Goal: Information Seeking & Learning: Learn about a topic

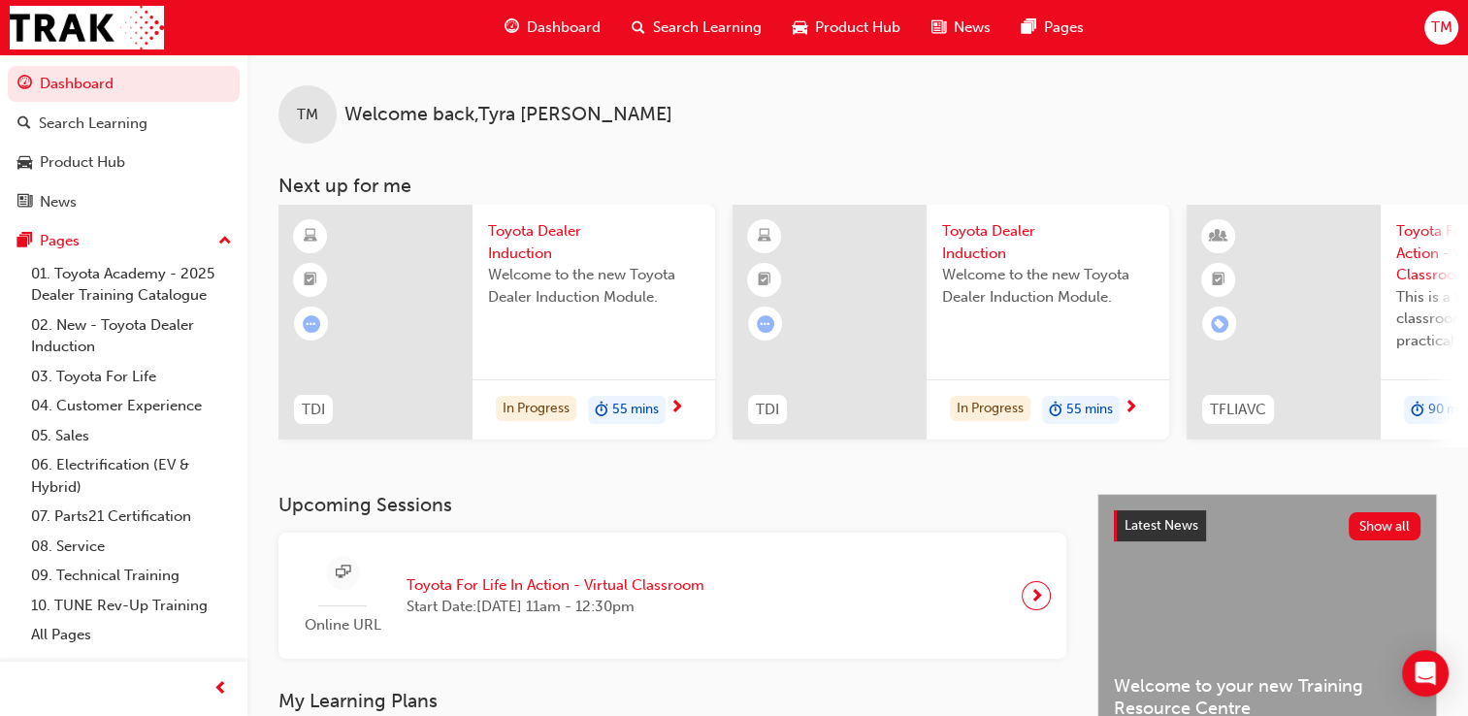
click at [1436, 31] on span "TM" at bounding box center [1440, 27] width 21 height 22
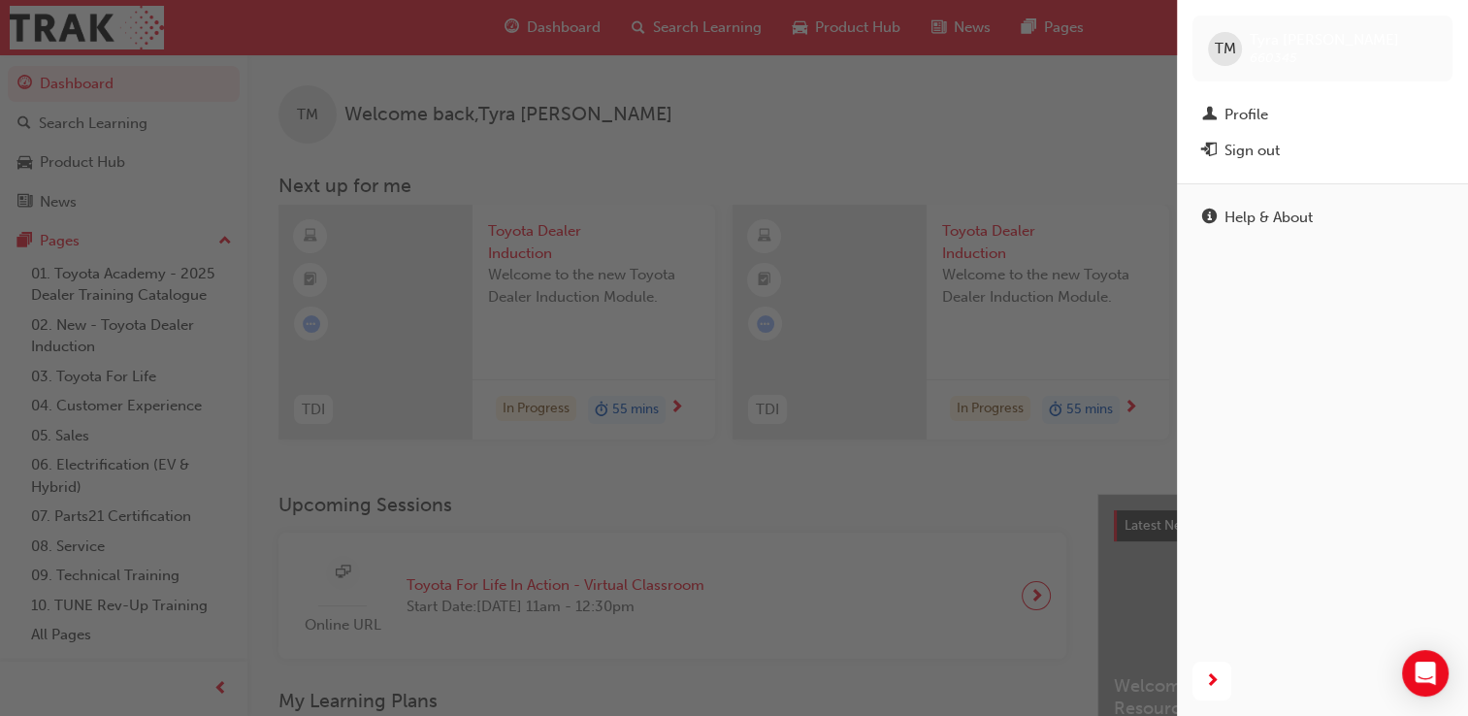
click at [1116, 85] on div "button" at bounding box center [588, 358] width 1177 height 716
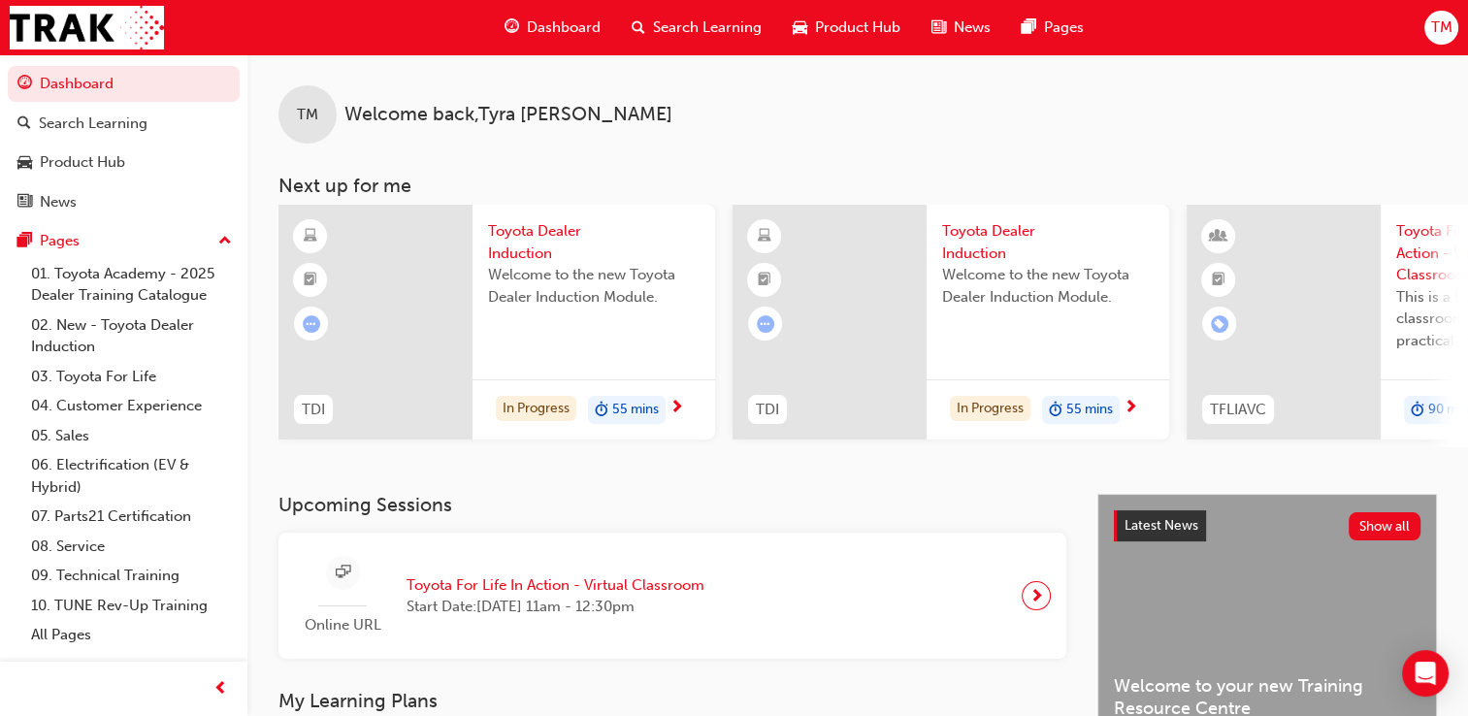
click at [599, 266] on span "Welcome to the new Toyota Dealer Induction Module." at bounding box center [593, 286] width 211 height 44
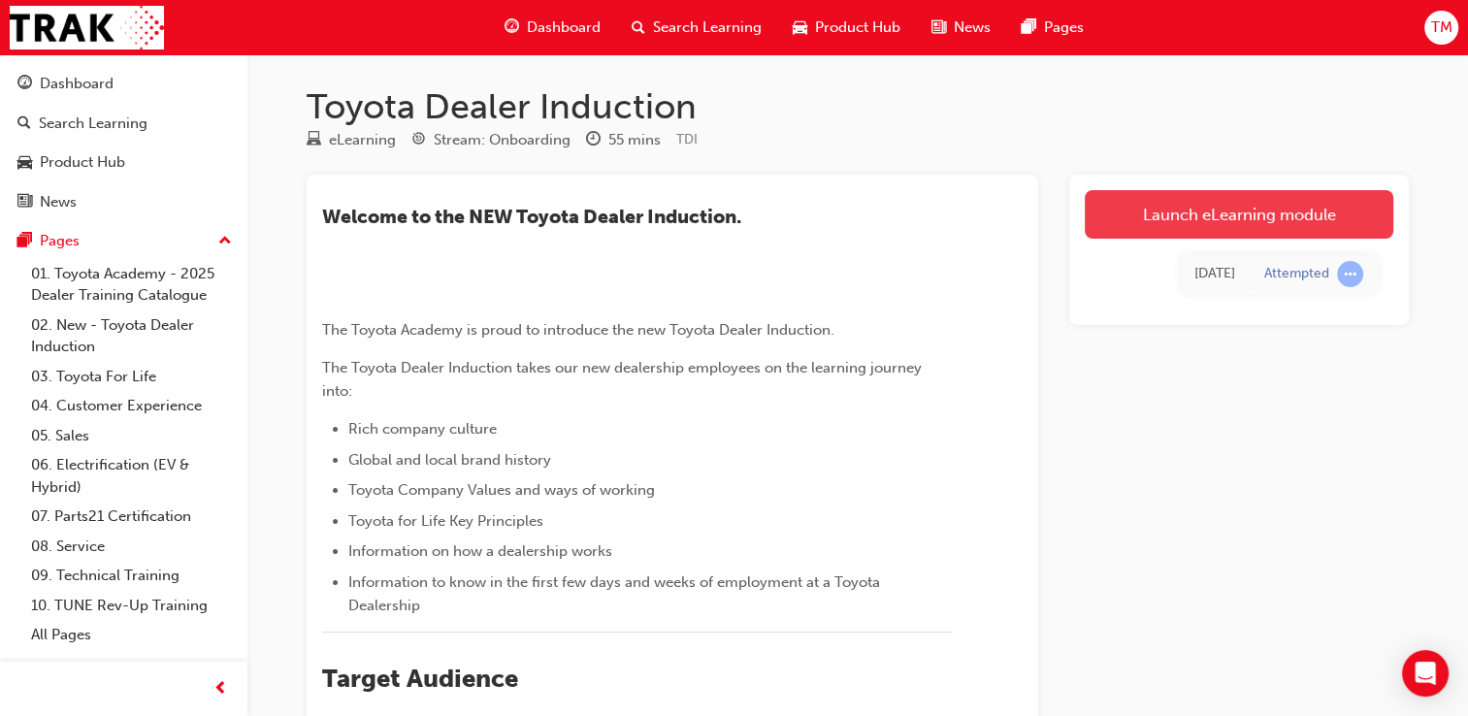
click at [1303, 220] on link "Launch eLearning module" at bounding box center [1238, 214] width 308 height 49
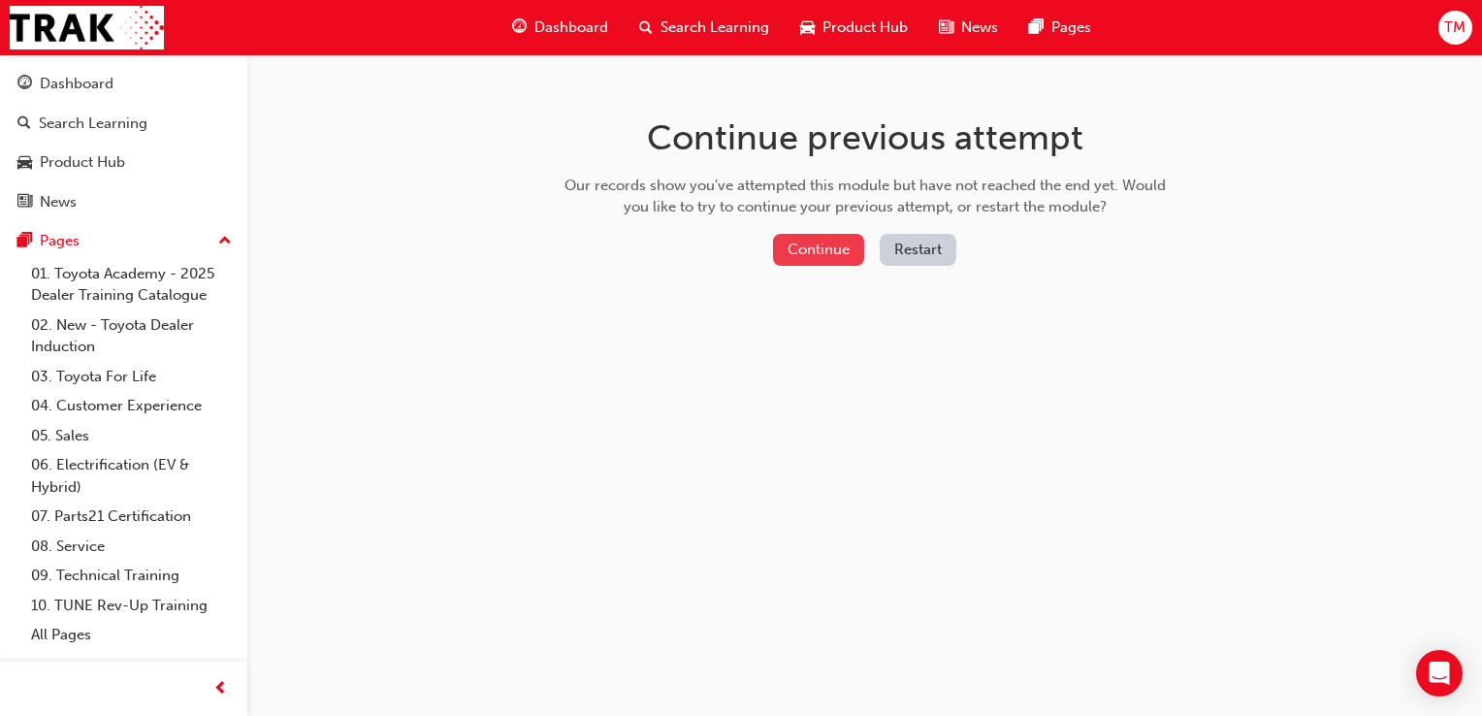
click at [806, 251] on button "Continue" at bounding box center [818, 250] width 91 height 32
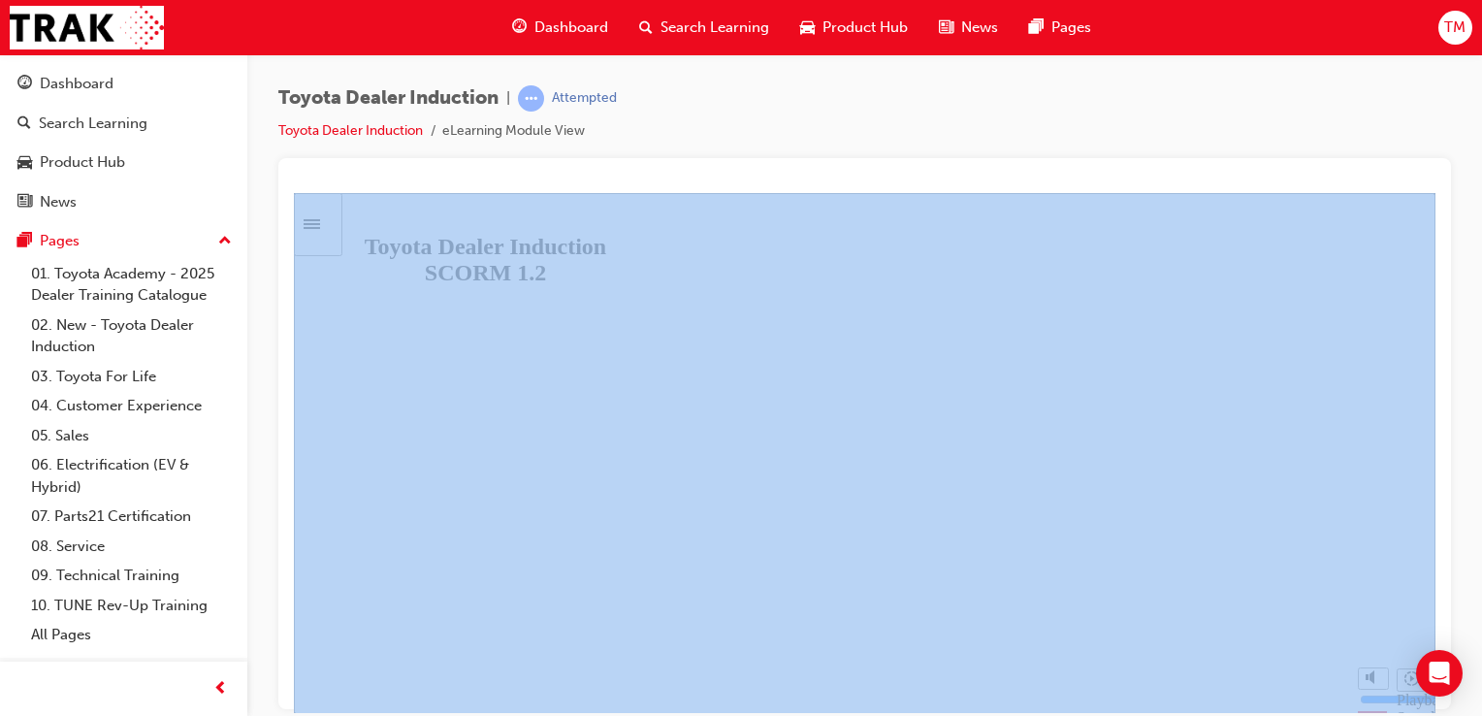
drag, startPoint x: 1481, startPoint y: 176, endPoint x: 1485, endPoint y: 214, distance: 39.0
click at [1481, 214] on html "Your version of Internet Explorer is outdated and not supported. Please upgrade…" at bounding box center [741, 358] width 1482 height 716
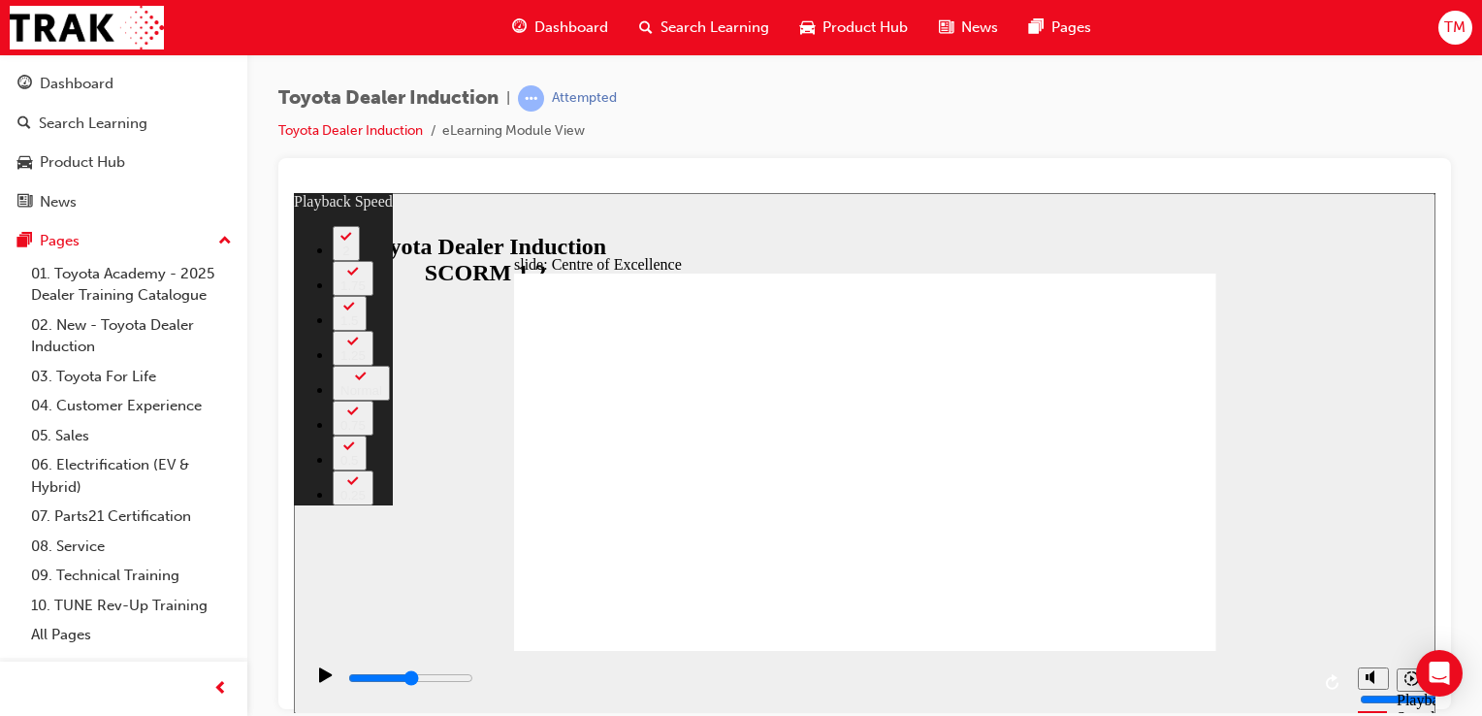
type input "15300"
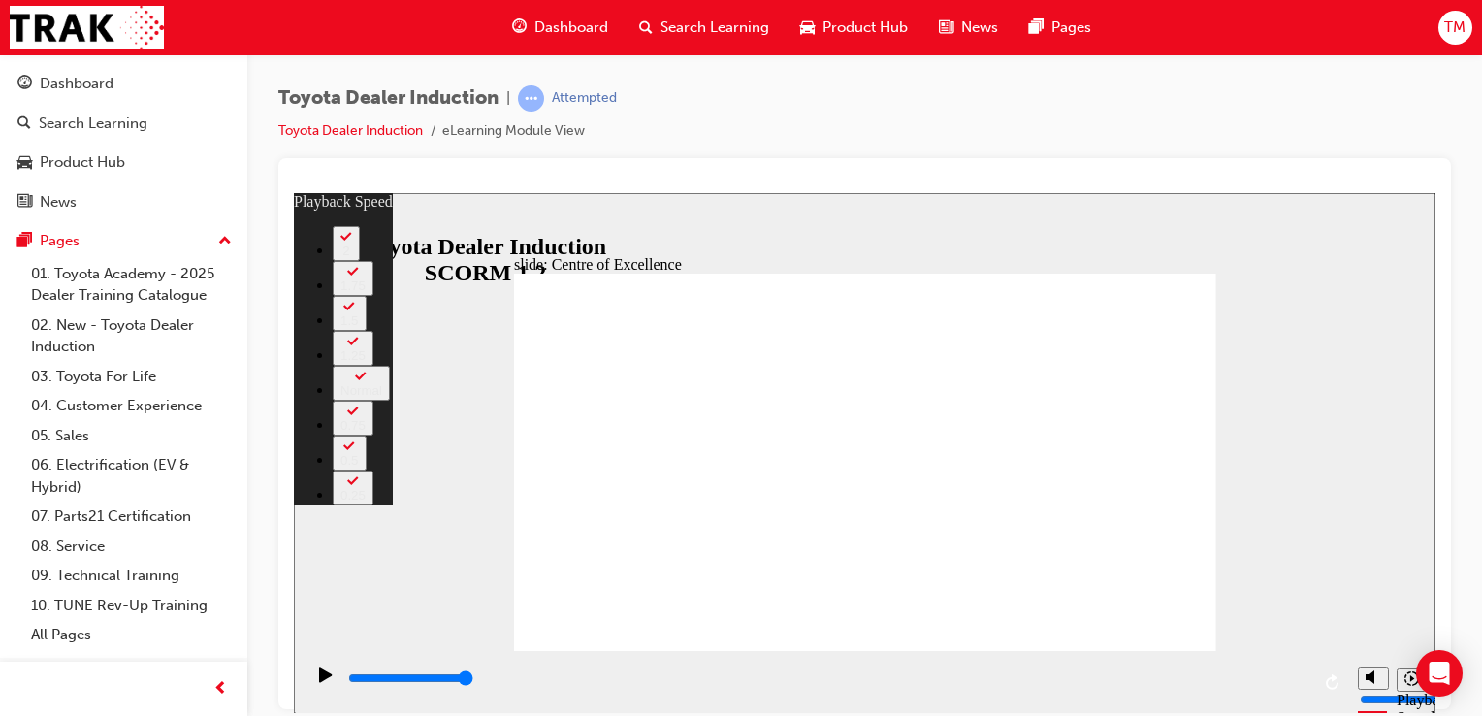
type input "248"
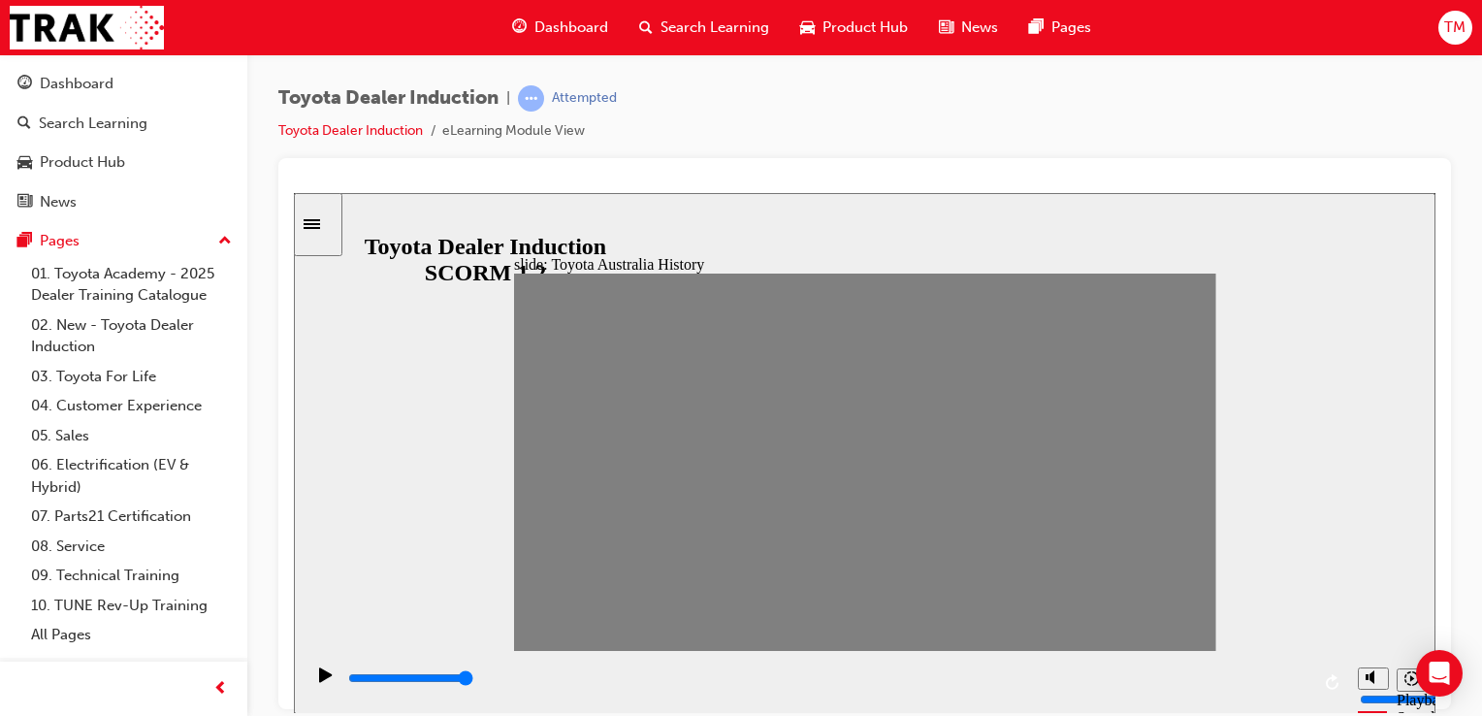
drag, startPoint x: 537, startPoint y: 469, endPoint x: 555, endPoint y: 472, distance: 17.7
click at [322, 680] on icon "Pause (Ctrl+Alt+P)" at bounding box center [326, 673] width 9 height 14
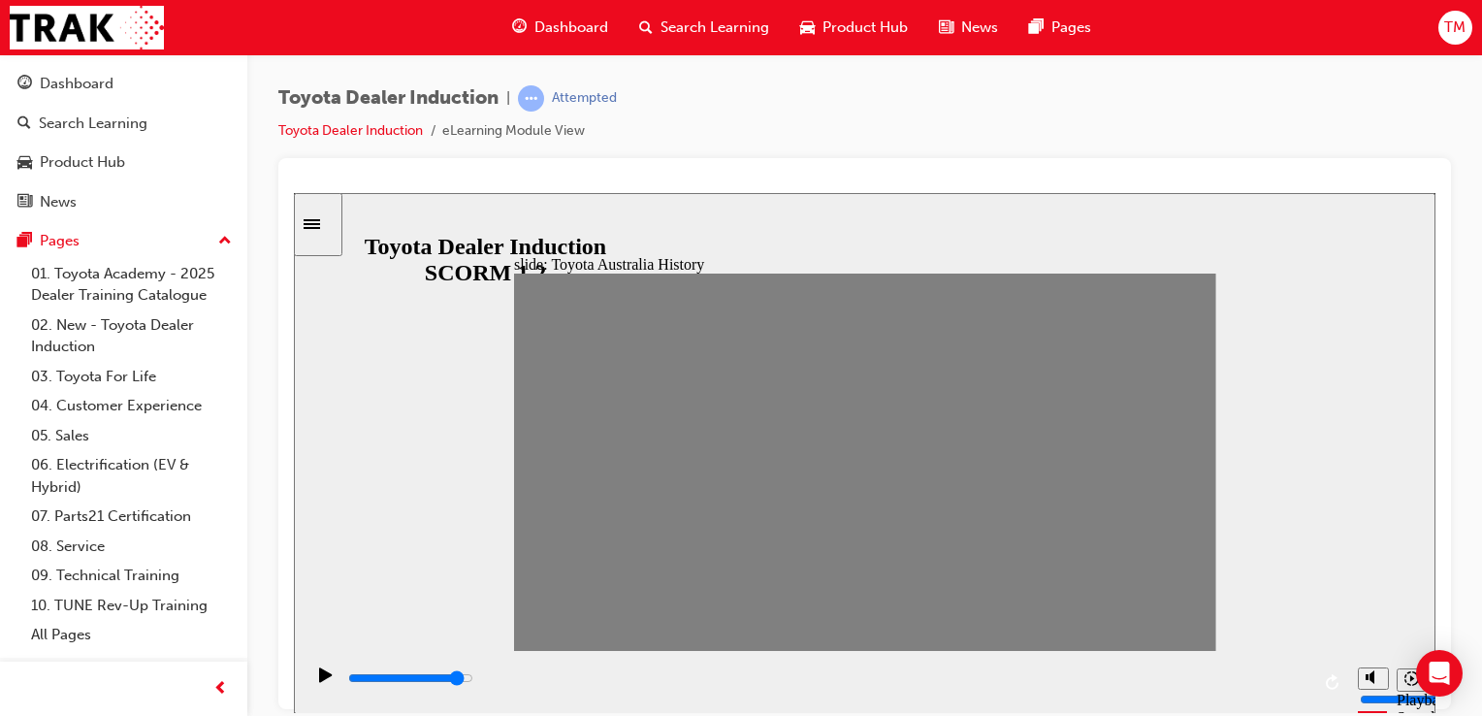
click at [332, 218] on icon "Sidebar Toggle" at bounding box center [318, 222] width 29 height 12
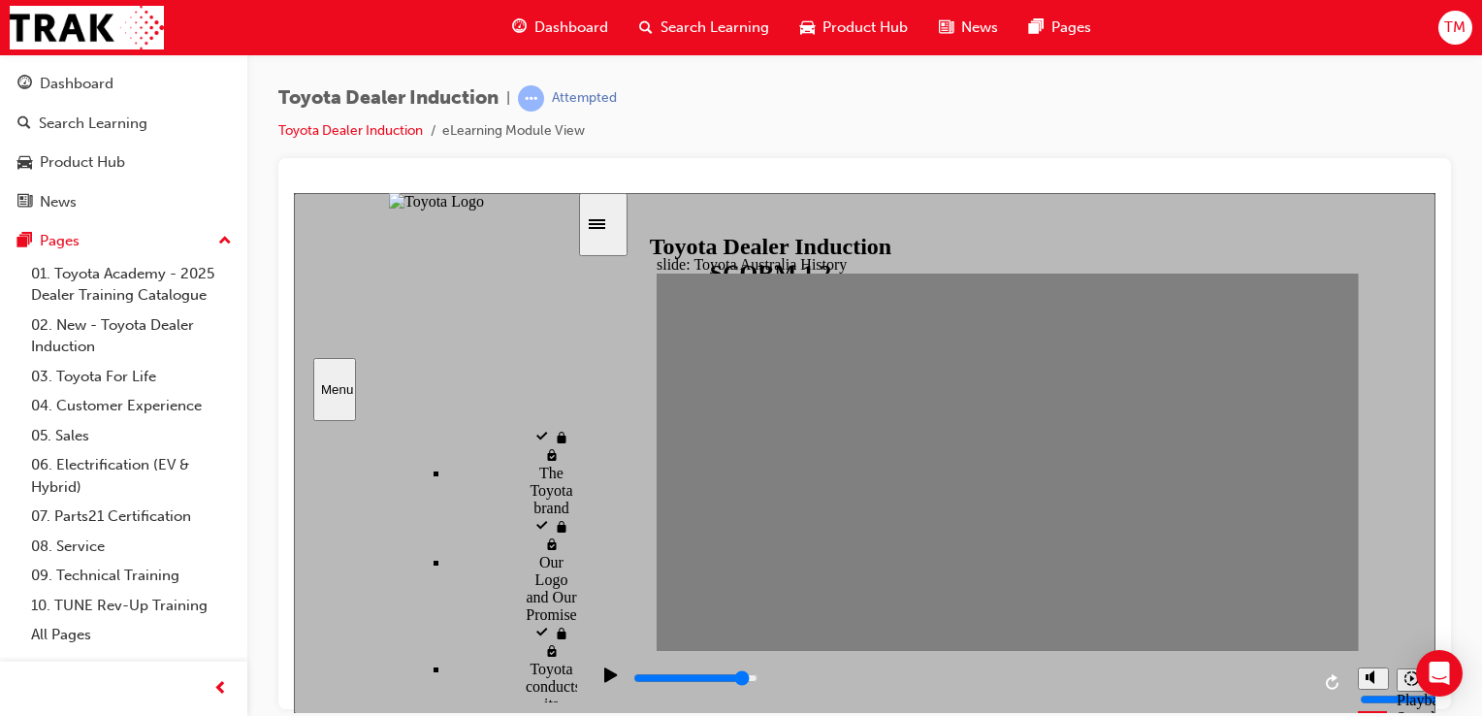
scroll to position [2690, 0]
drag, startPoint x: 568, startPoint y: 462, endPoint x: 564, endPoint y: 765, distance: 303.6
click at [564, 712] on html "slide: Toyota Australia History Group Freeform 3 Freeform 1 Freeform 4 Freefor…" at bounding box center [865, 452] width 1142 height 520
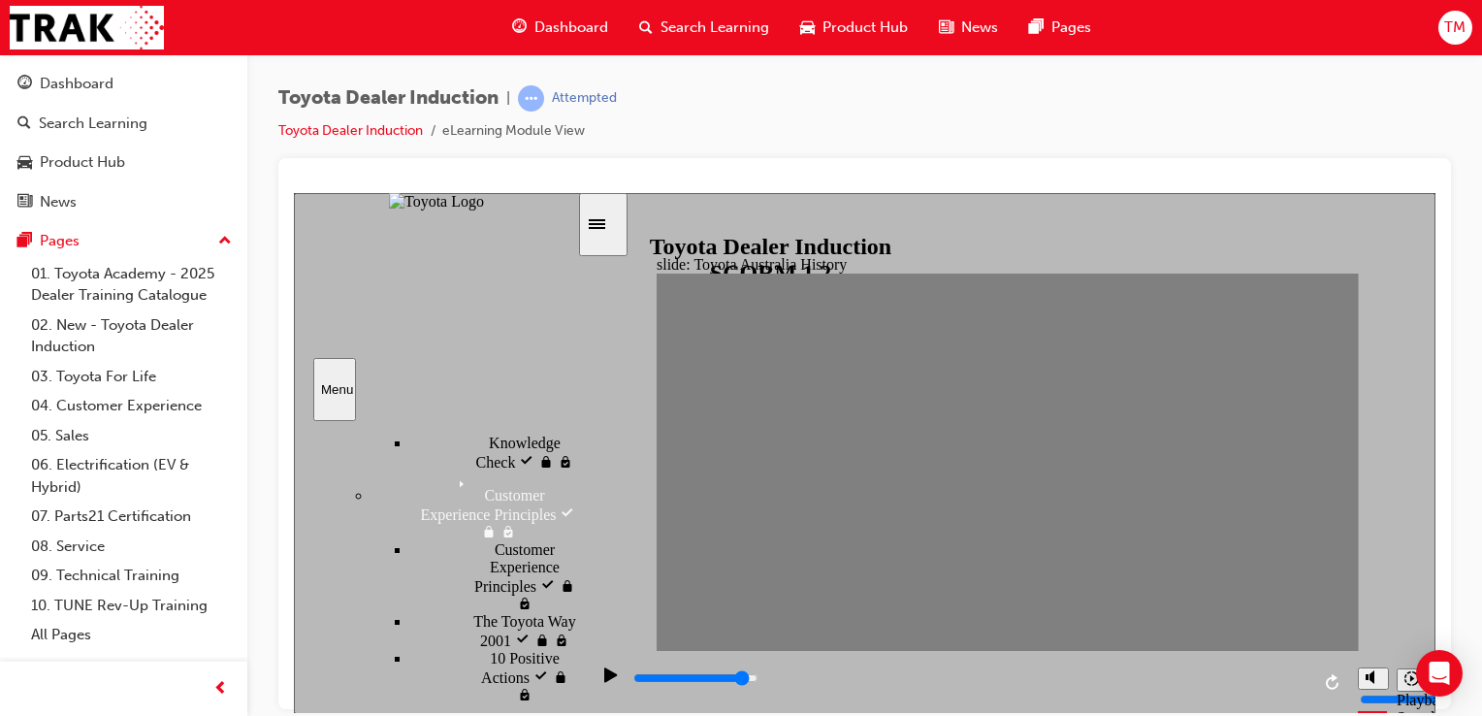
scroll to position [860, 0]
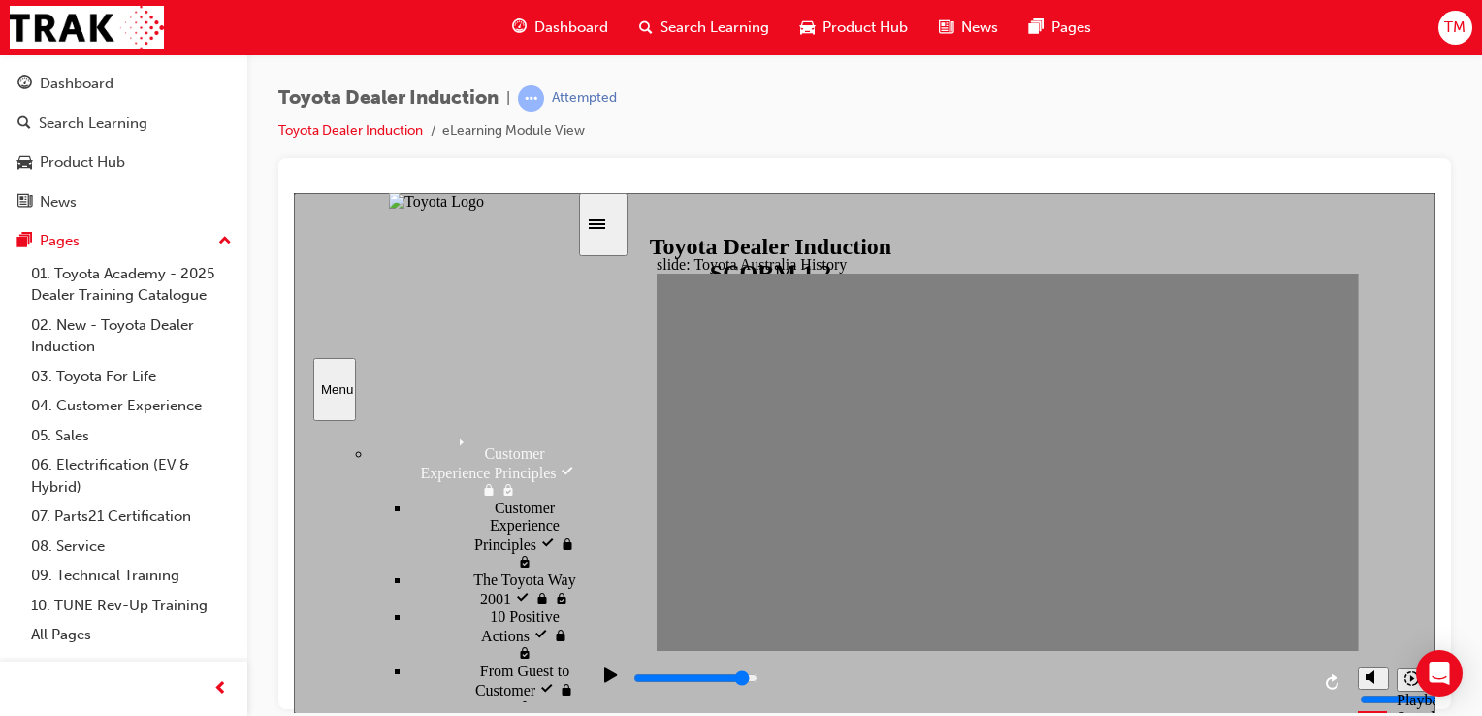
click at [633, 542] on div "slide: Toyota Australia History Group Freeform 3 Freeform 1 Freeform 4 Freefor…" at bounding box center [865, 452] width 1142 height 521
click at [605, 219] on icon "Sidebar Toggle" at bounding box center [597, 223] width 16 height 10
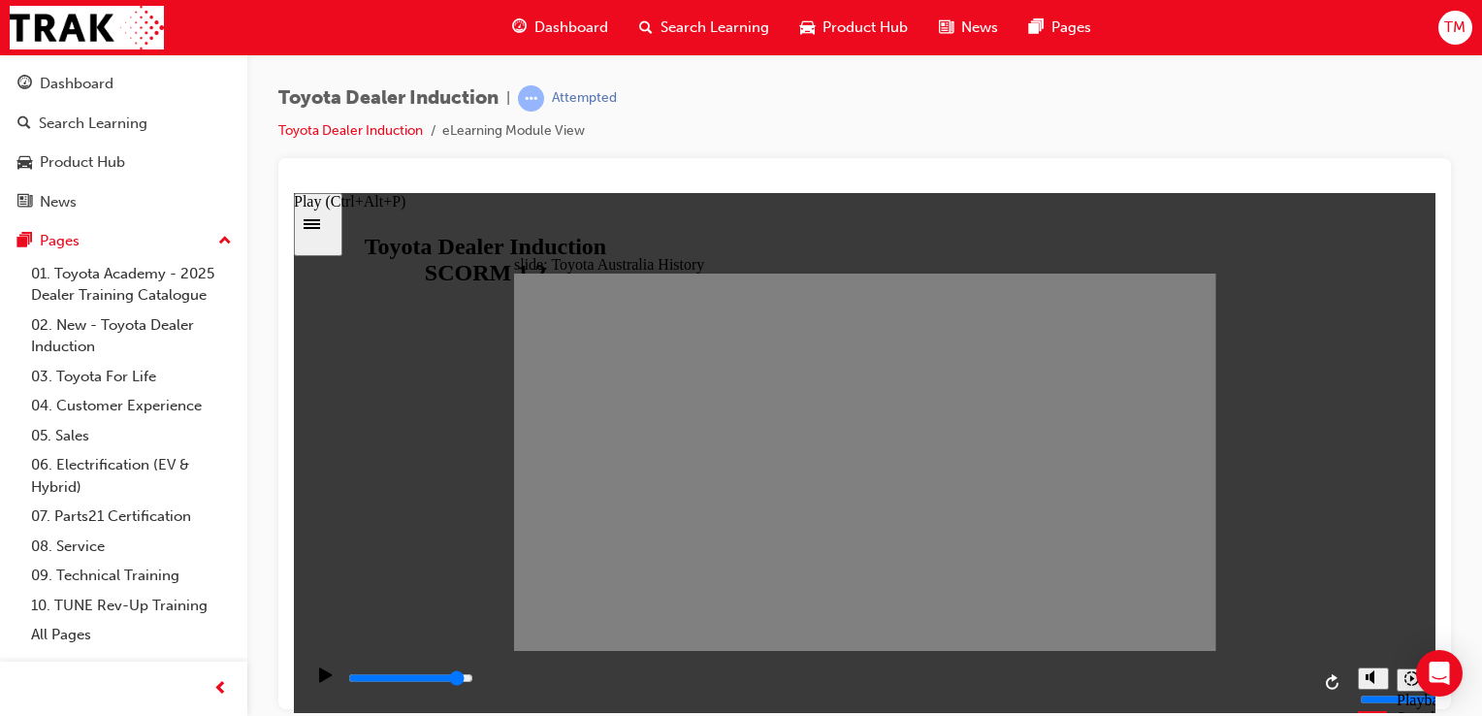
click at [319, 681] on icon "Play (Ctrl+Alt+P)" at bounding box center [326, 674] width 14 height 16
click at [319, 682] on icon "Play (Ctrl+Alt+P)" at bounding box center [326, 674] width 14 height 16
drag, startPoint x: 605, startPoint y: 473, endPoint x: 625, endPoint y: 469, distance: 19.8
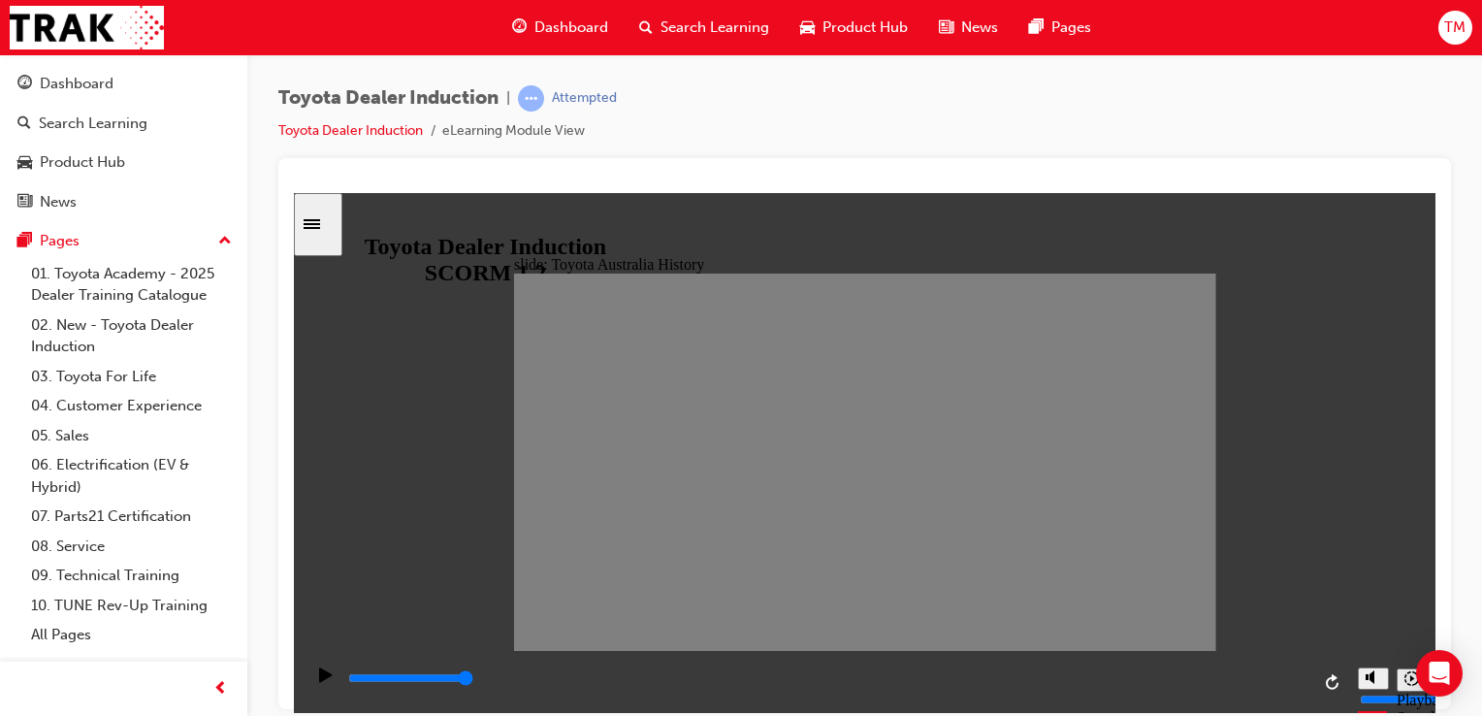
drag, startPoint x: 534, startPoint y: 471, endPoint x: 763, endPoint y: 487, distance: 229.4
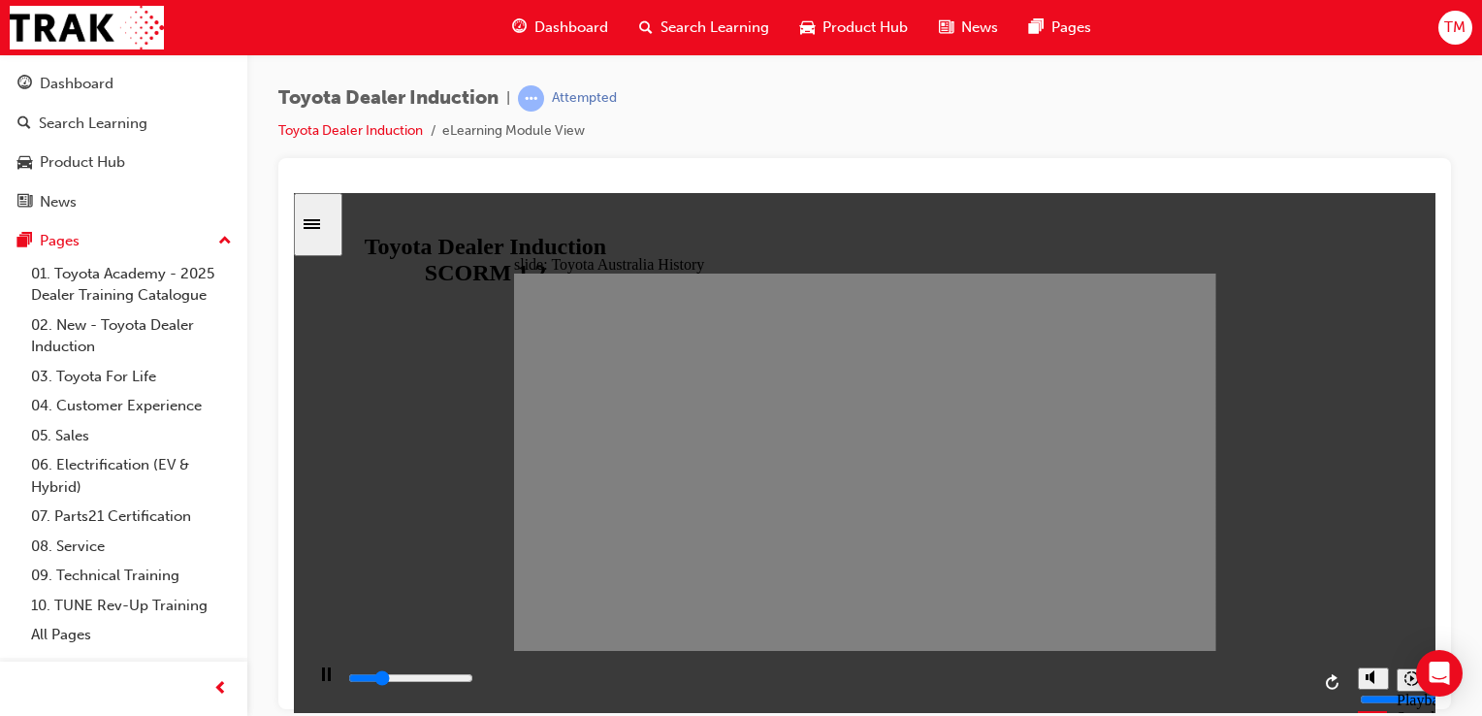
drag, startPoint x: 1195, startPoint y: 469, endPoint x: 991, endPoint y: 466, distance: 203.7
drag, startPoint x: 991, startPoint y: 466, endPoint x: 947, endPoint y: 458, distance: 45.3
drag, startPoint x: 948, startPoint y: 458, endPoint x: 917, endPoint y: 458, distance: 31.0
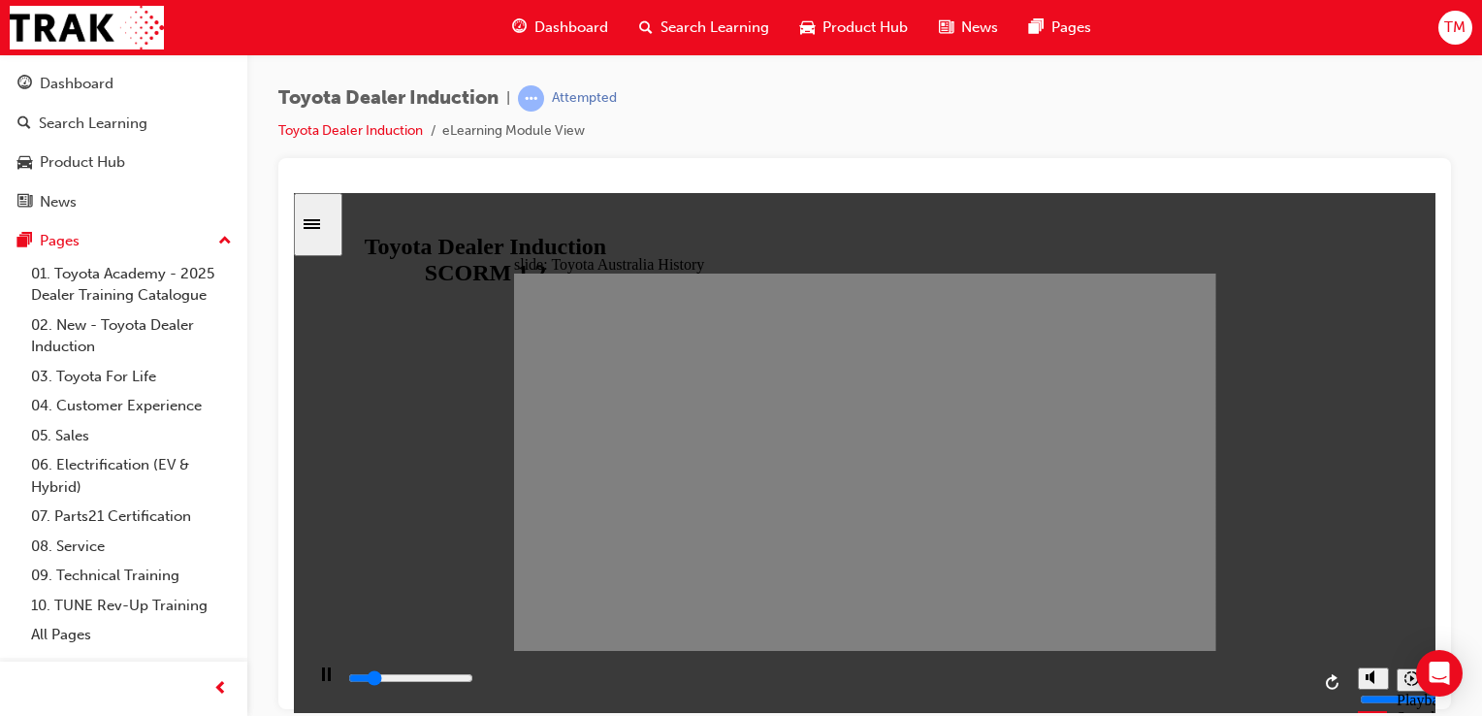
drag, startPoint x: 924, startPoint y: 461, endPoint x: 893, endPoint y: 465, distance: 31.3
drag, startPoint x: 937, startPoint y: 470, endPoint x: 891, endPoint y: 470, distance: 45.6
drag, startPoint x: 891, startPoint y: 470, endPoint x: 851, endPoint y: 473, distance: 40.8
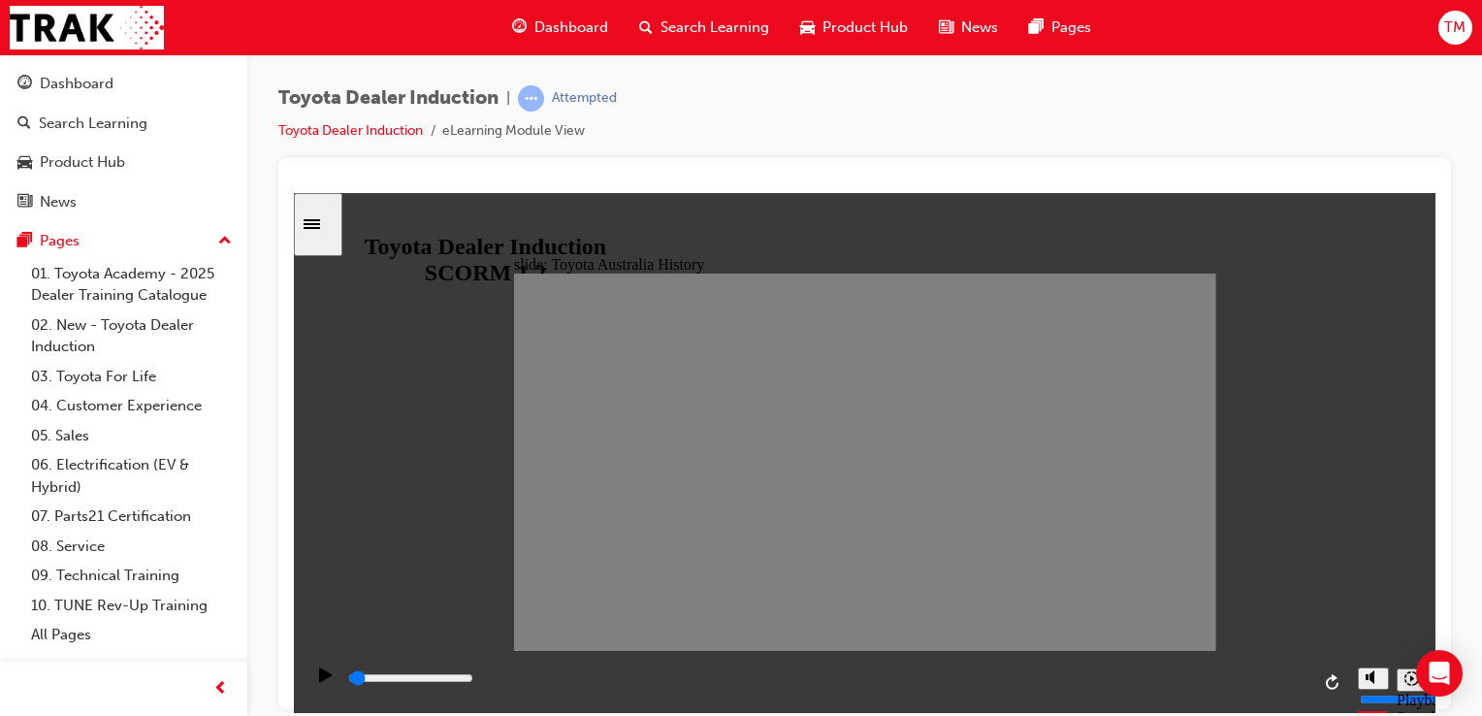
drag, startPoint x: 870, startPoint y: 469, endPoint x: 839, endPoint y: 469, distance: 31.0
drag, startPoint x: 846, startPoint y: 474, endPoint x: 792, endPoint y: 471, distance: 53.4
drag, startPoint x: 823, startPoint y: 468, endPoint x: 765, endPoint y: 460, distance: 57.8
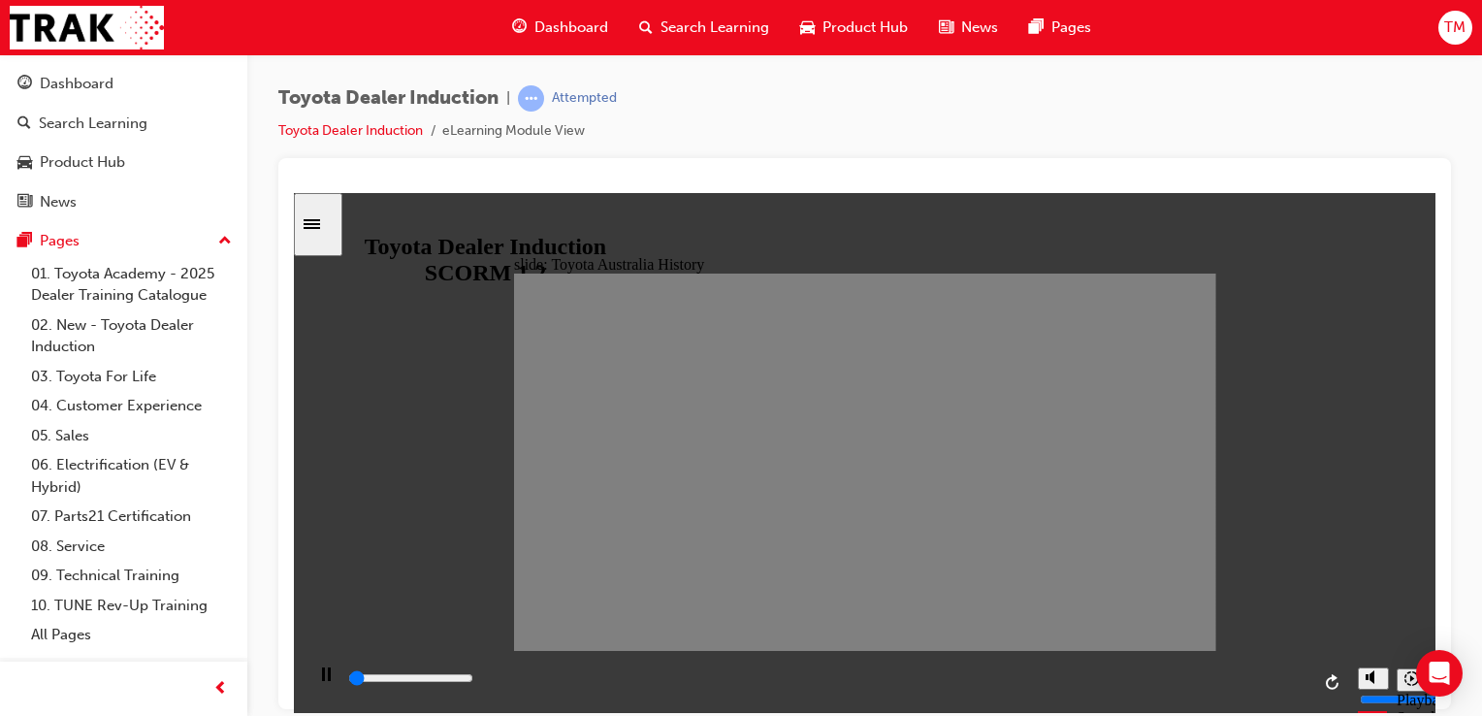
drag, startPoint x: 765, startPoint y: 460, endPoint x: 781, endPoint y: 462, distance: 15.6
type input "100"
type input "8"
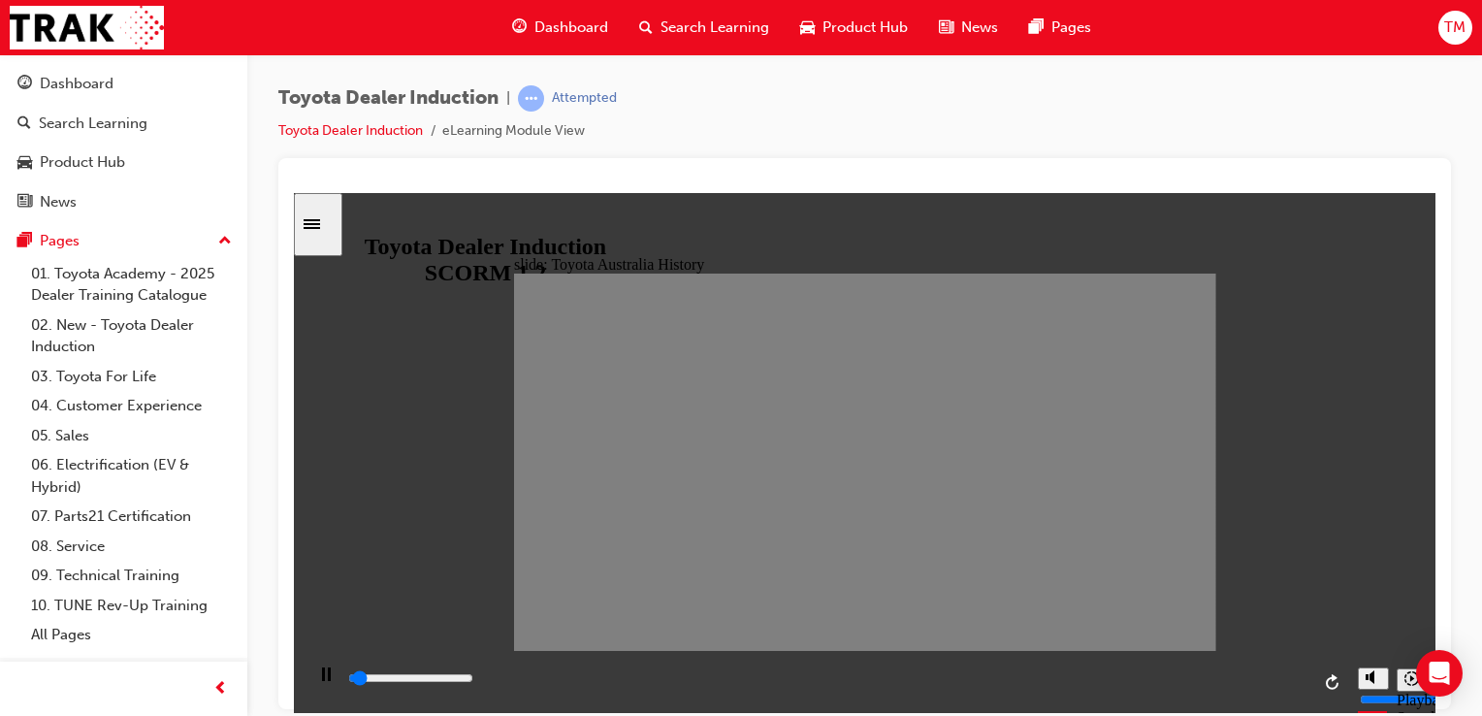
drag, startPoint x: 763, startPoint y: 471, endPoint x: 789, endPoint y: 466, distance: 25.9
drag, startPoint x: 807, startPoint y: 476, endPoint x: 816, endPoint y: 467, distance: 13.1
drag, startPoint x: 800, startPoint y: 466, endPoint x: 721, endPoint y: 465, distance: 79.5
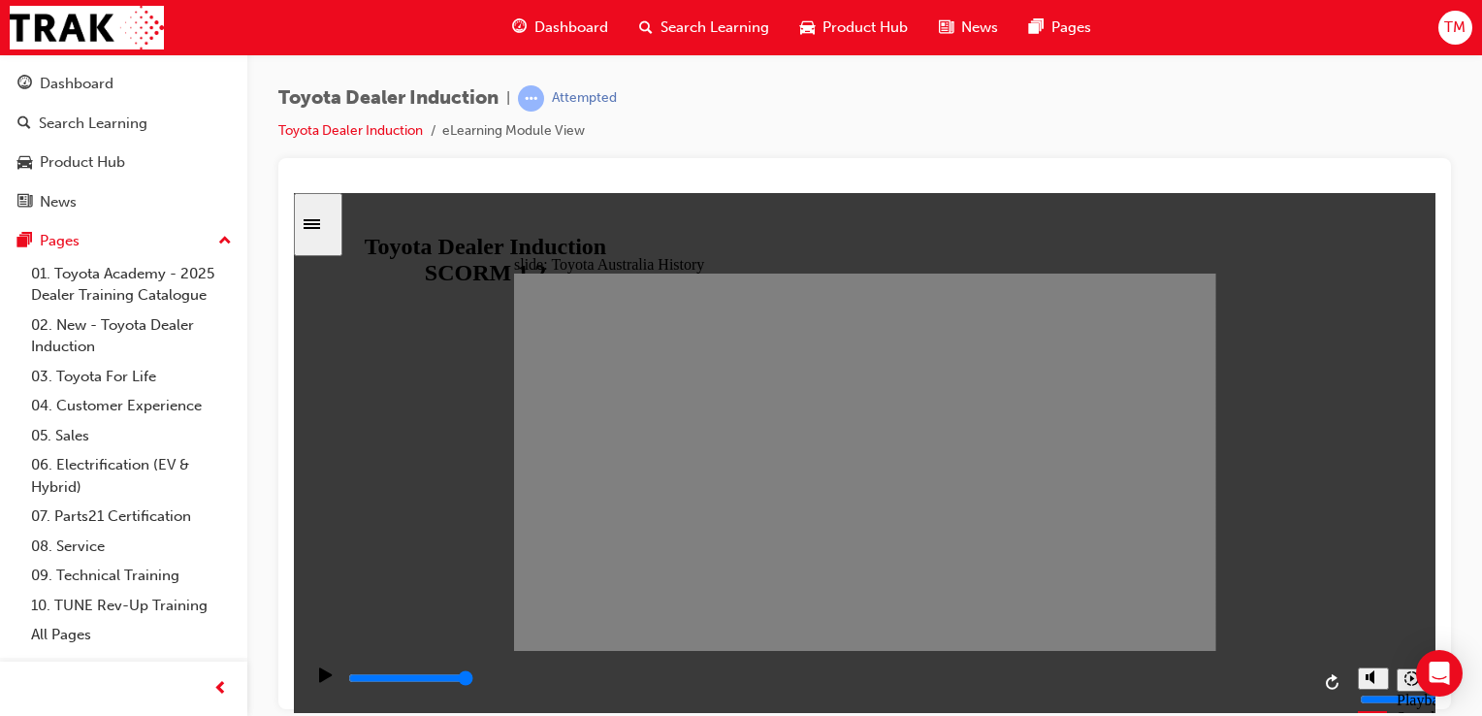
drag, startPoint x: 736, startPoint y: 468, endPoint x: 677, endPoint y: 466, distance: 59.2
drag, startPoint x: 677, startPoint y: 466, endPoint x: 644, endPoint y: 457, distance: 34.1
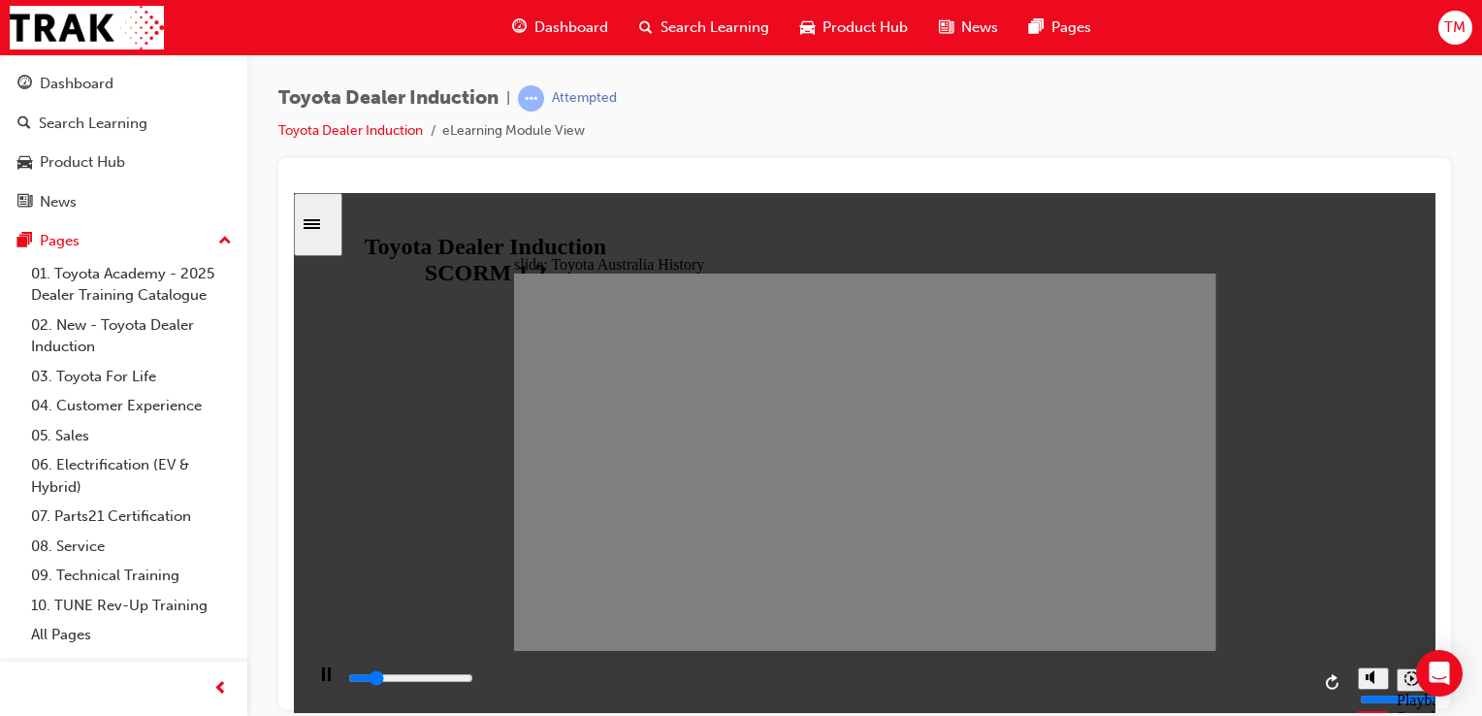
drag, startPoint x: 644, startPoint y: 457, endPoint x: 583, endPoint y: 463, distance: 61.4
type input "0"
type input "2"
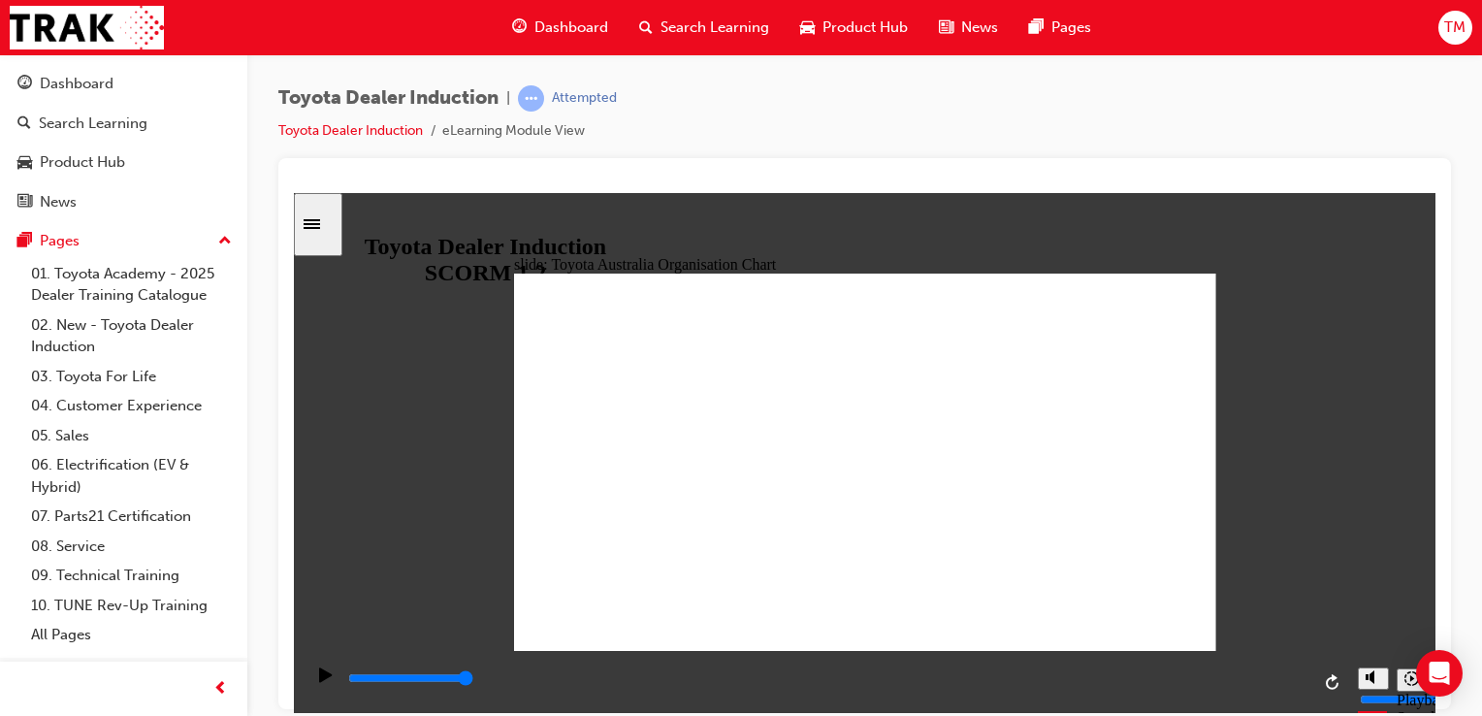
type input "3100"
radio input "true"
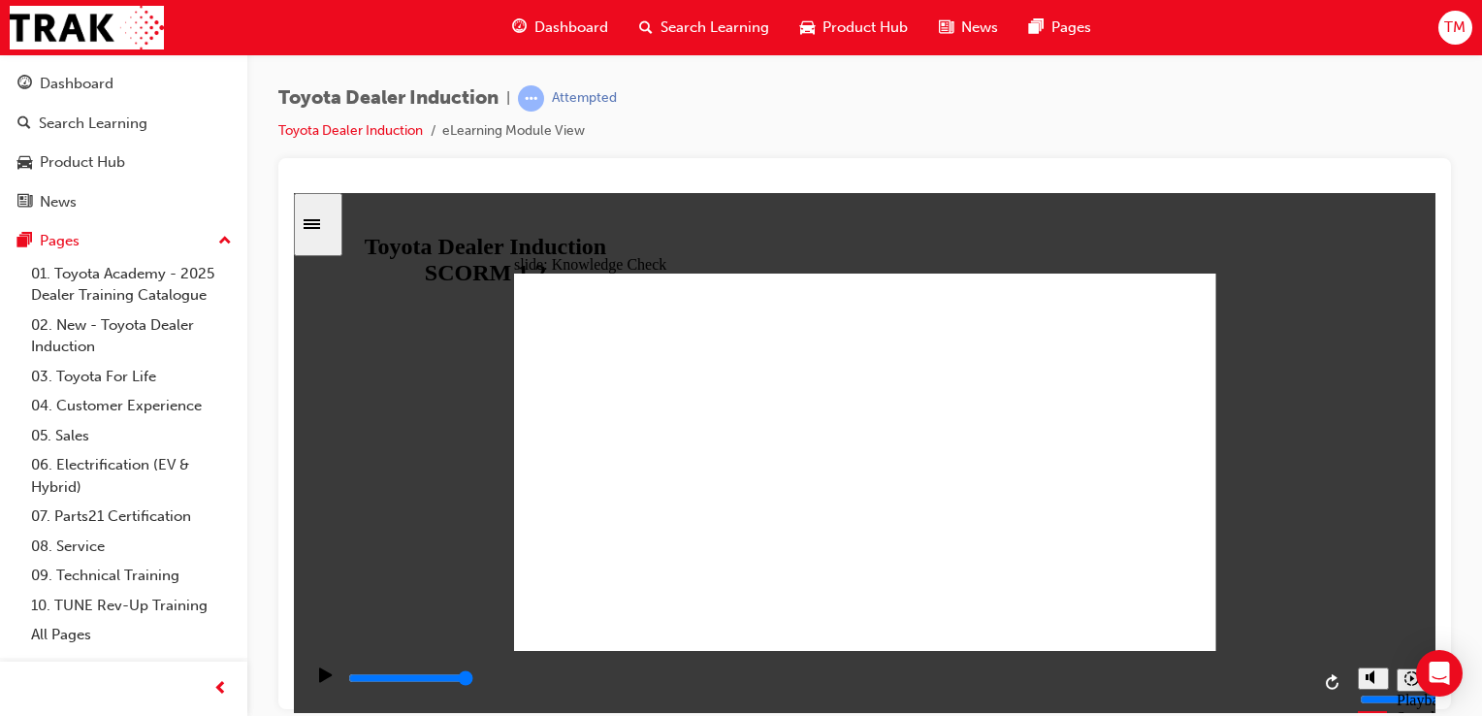
type input "2200"
radio input "true"
type input "5000"
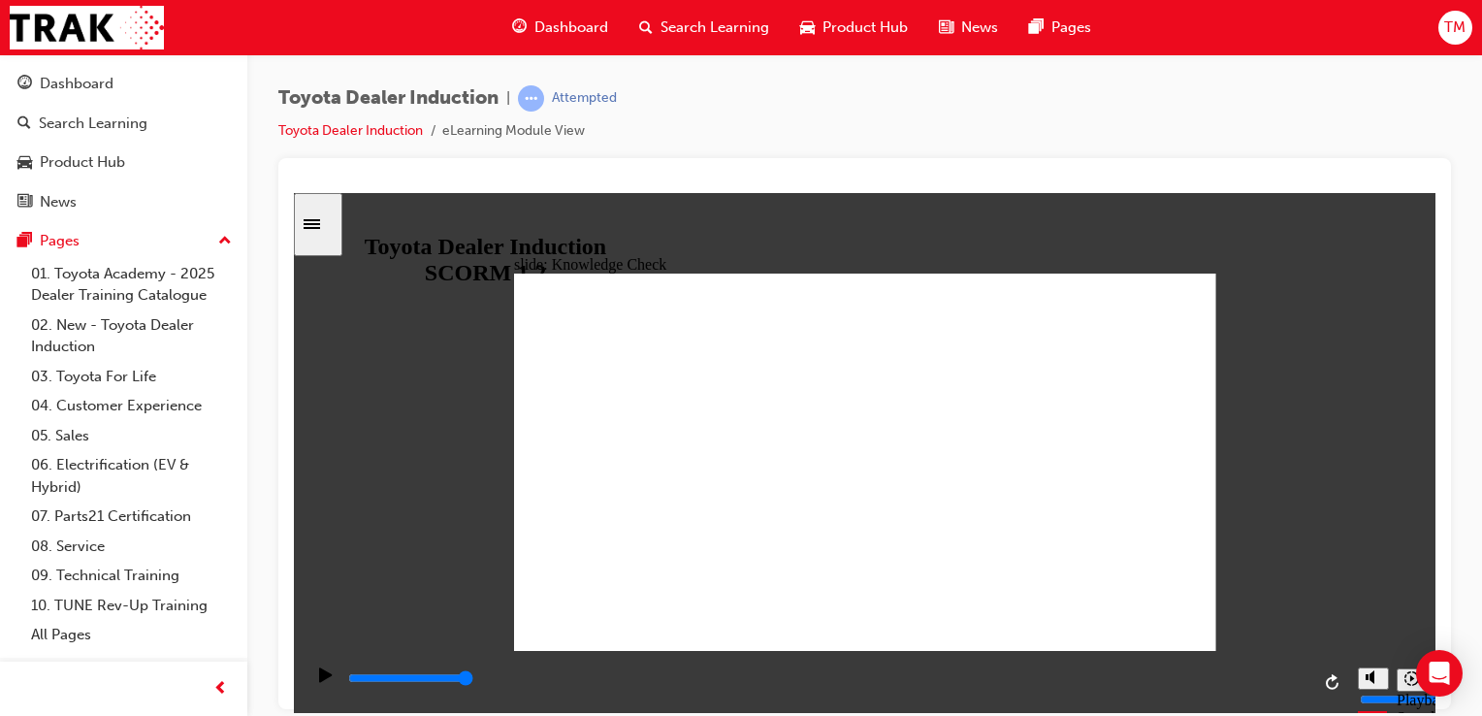
radio input "true"
type input "4600"
radio input "true"
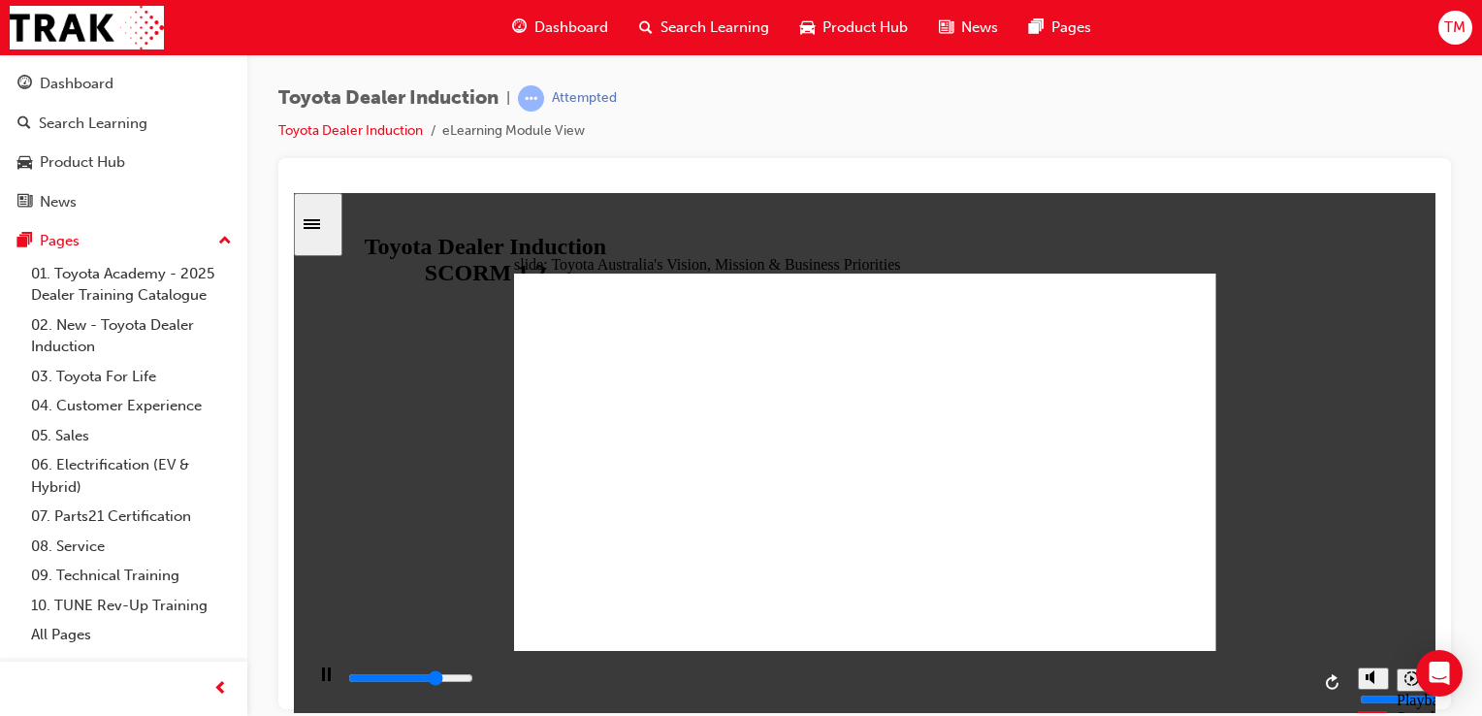
type input "1200"
radio input "true"
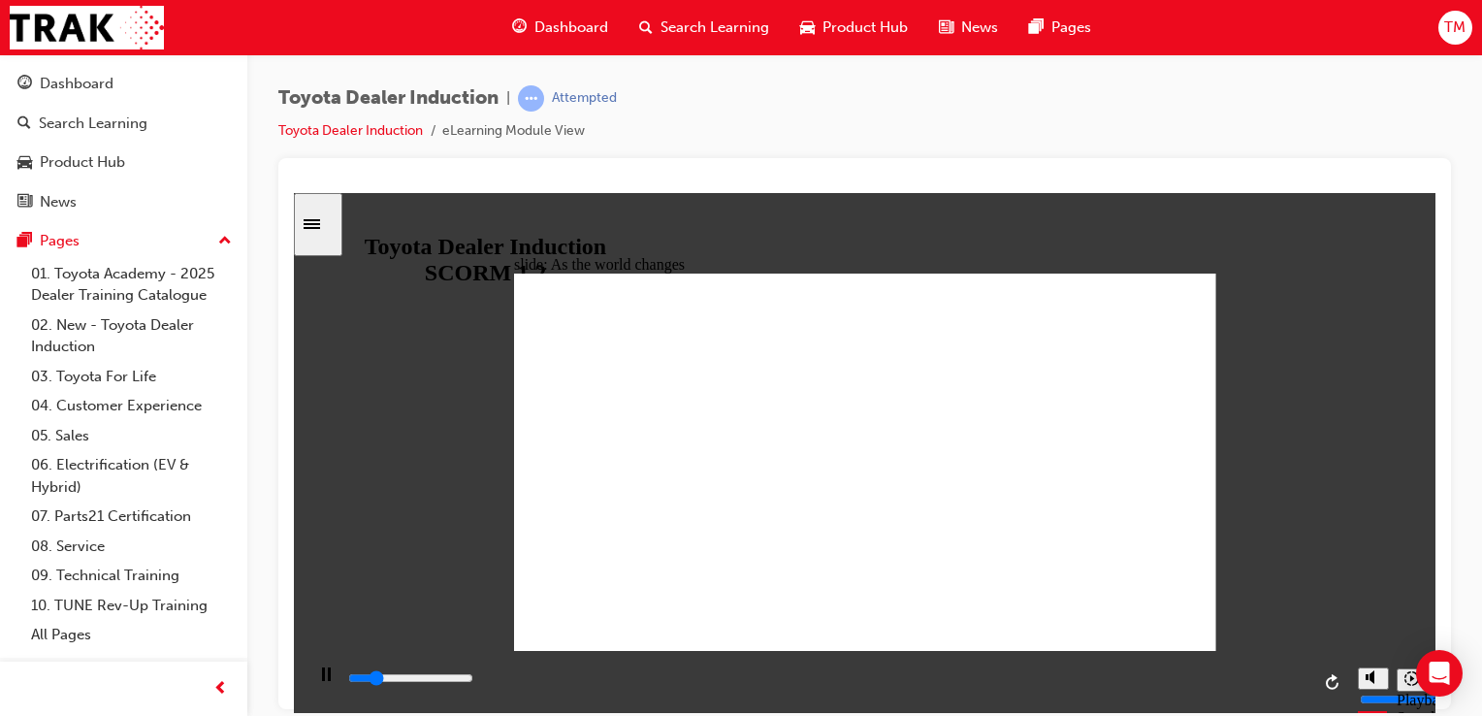
click at [325, 221] on icon "Sidebar Toggle" at bounding box center [318, 222] width 29 height 12
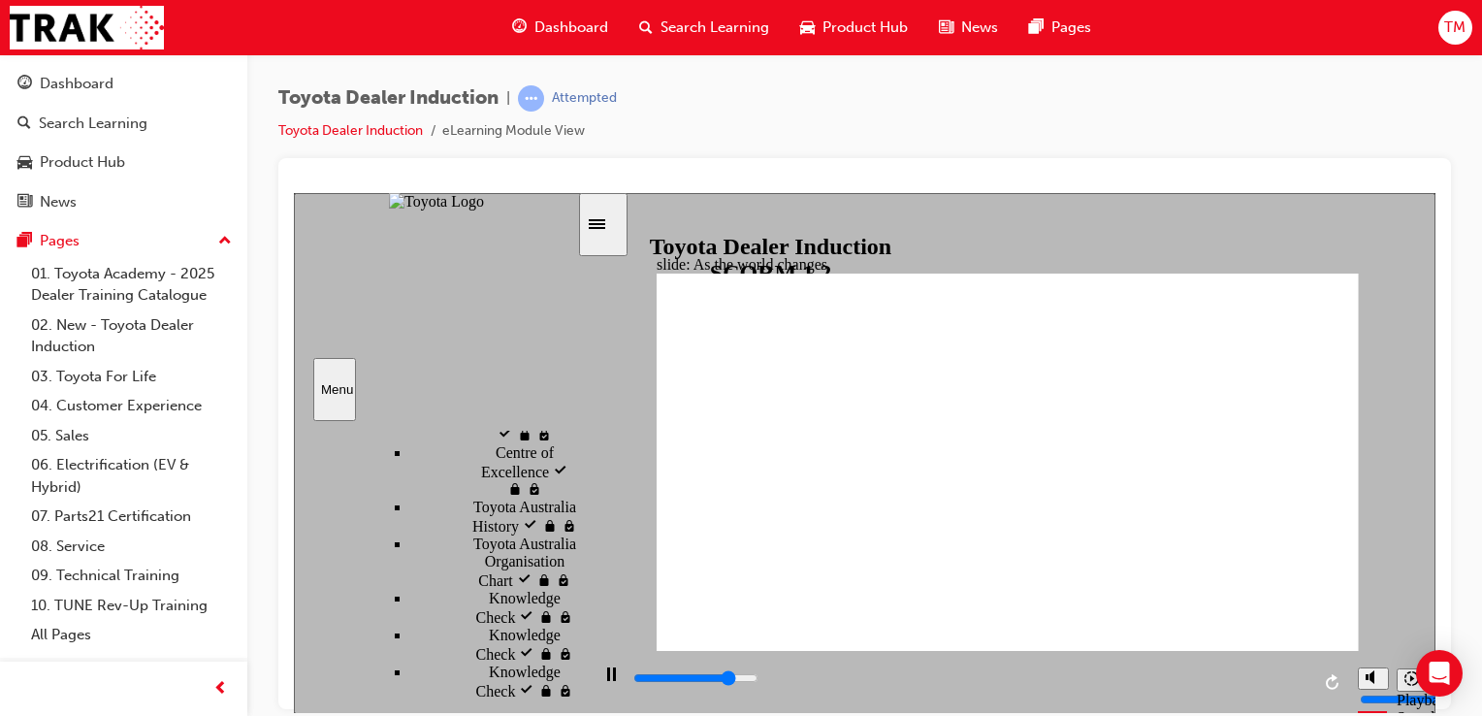
scroll to position [1193, 0]
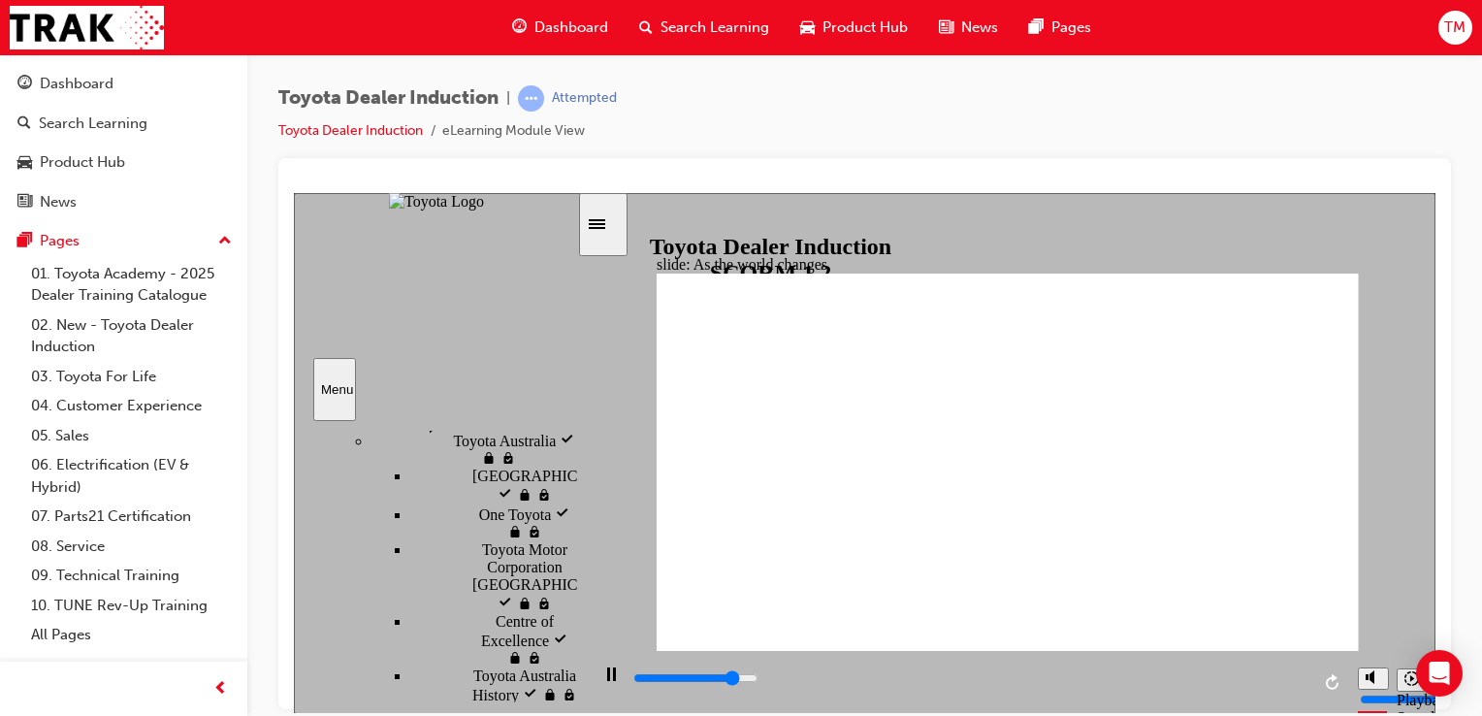
drag, startPoint x: 572, startPoint y: 522, endPoint x: 560, endPoint y: 542, distance: 24.0
click at [560, 542] on div "Introduction visited Introduction Start Start" at bounding box center [435, 560] width 283 height 281
type input "9200"
click at [618, 223] on icon "Sidebar Toggle" at bounding box center [603, 222] width 29 height 12
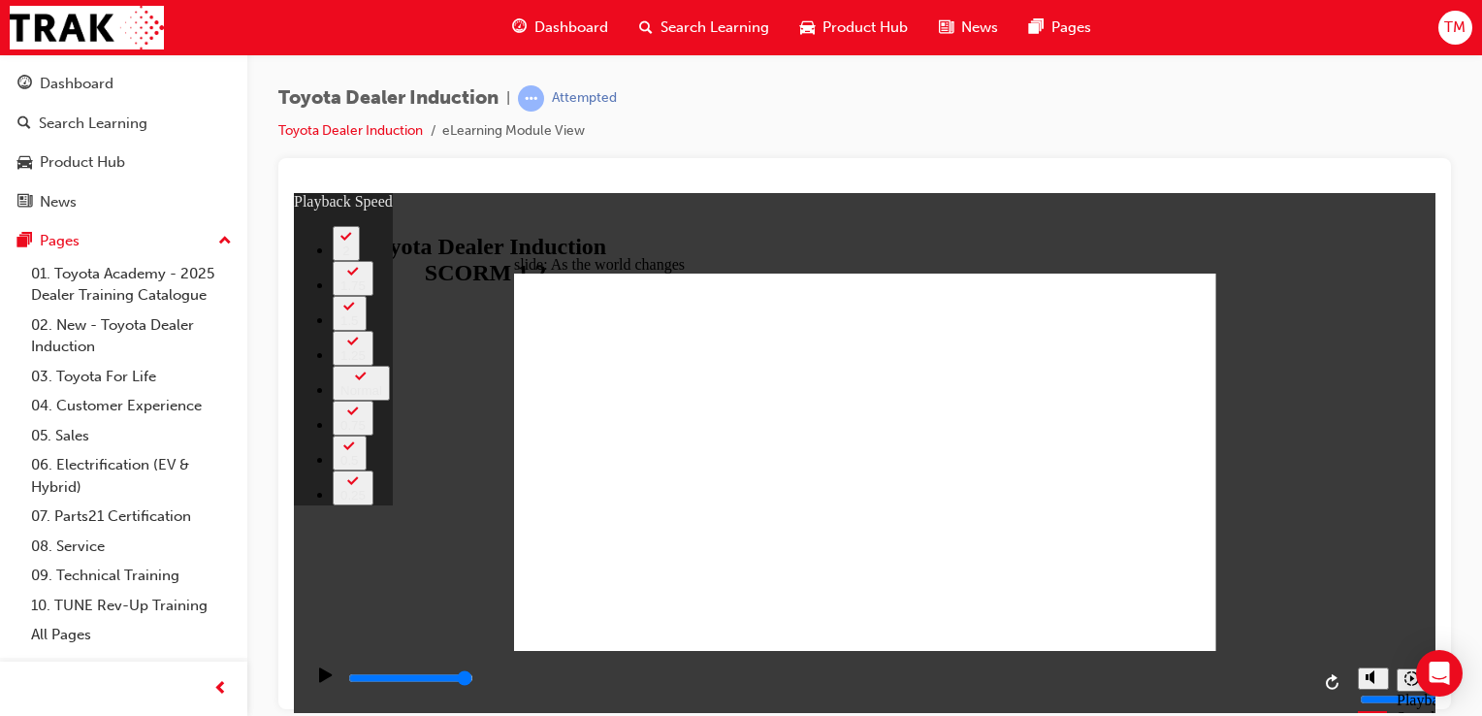
type input "28"
drag, startPoint x: 874, startPoint y: 606, endPoint x: 1408, endPoint y: 562, distance: 536.3
click at [1408, 562] on div "slide: As the world changes Rectangle 2 playback speed 2 1.75 1.5 1.25 Normal 0…" at bounding box center [865, 452] width 1142 height 521
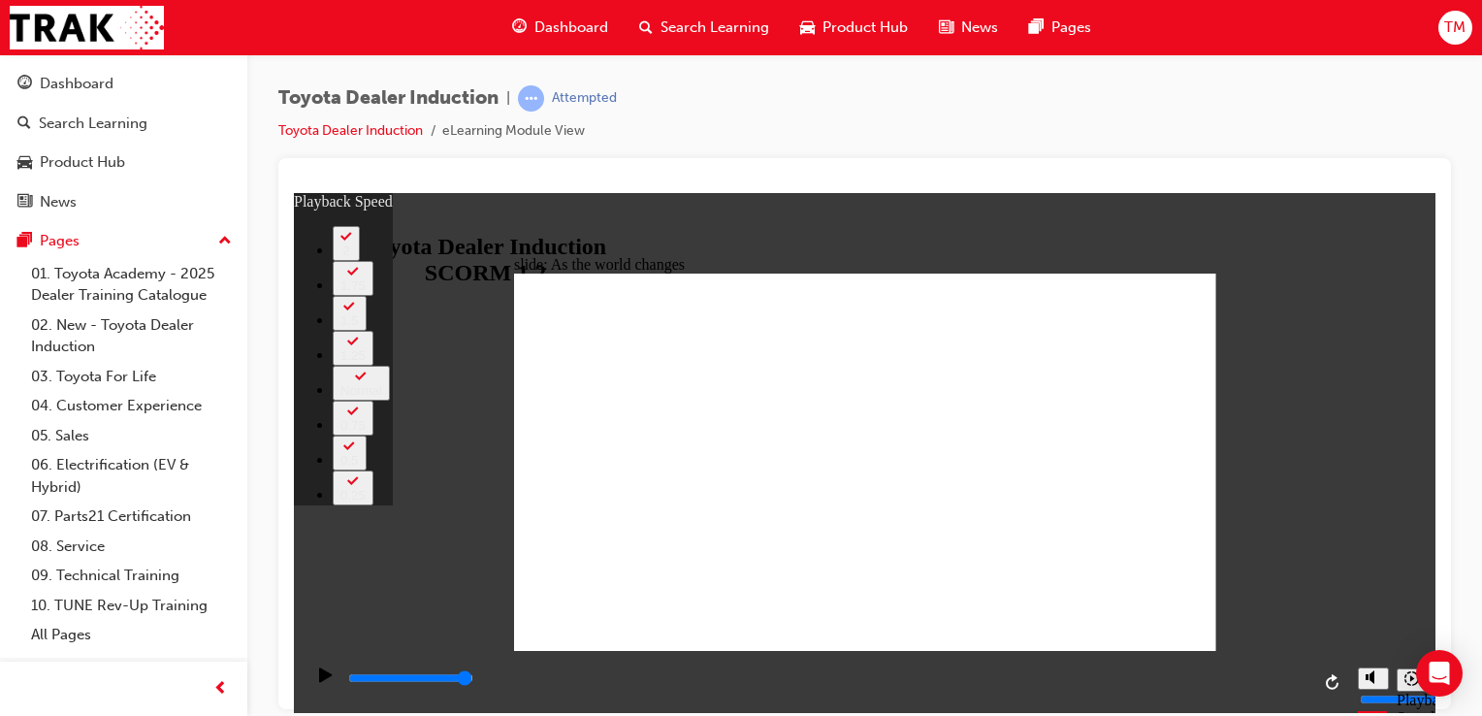
type input "128"
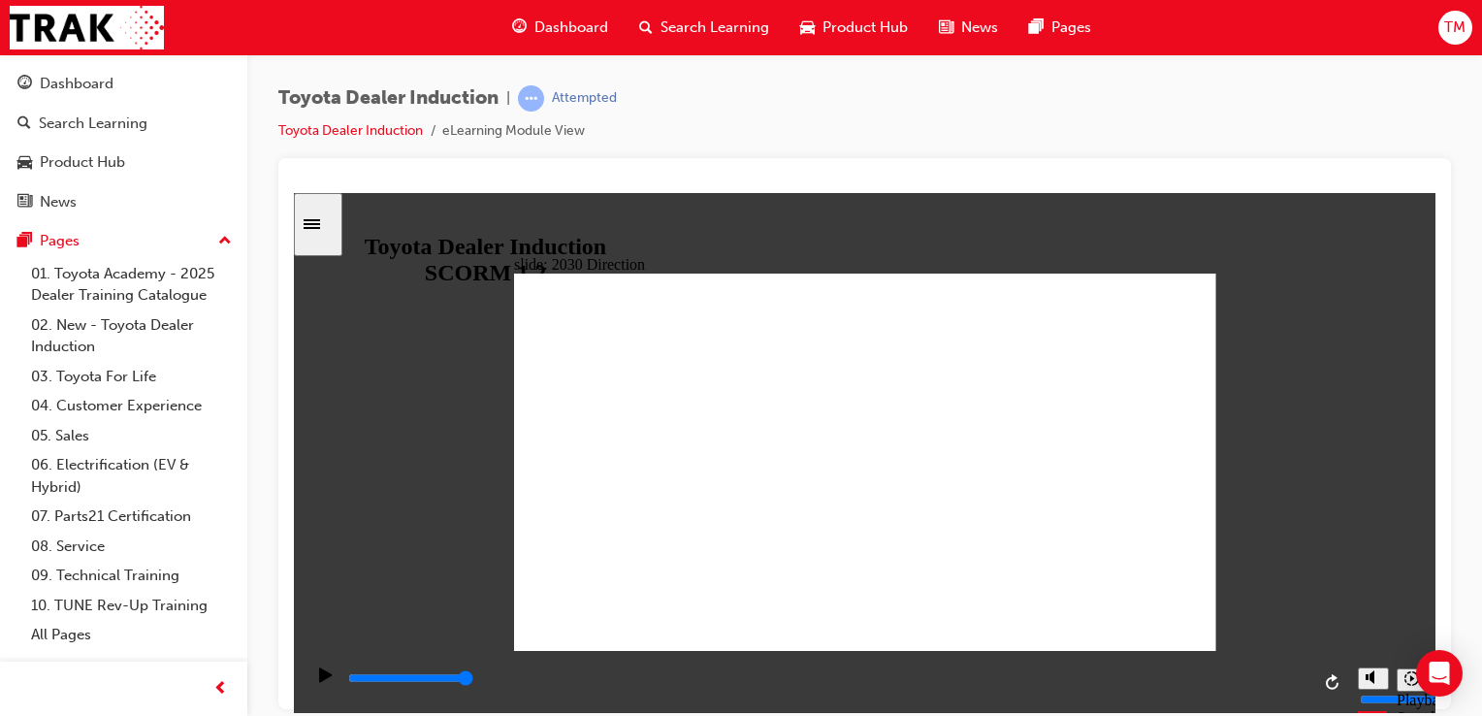
click at [323, 675] on icon "Play (Ctrl+Alt+P)" at bounding box center [326, 674] width 14 height 16
click at [349, 689] on div "playback controls" at bounding box center [827, 677] width 963 height 21
click at [319, 681] on icon "Play (Ctrl+Alt+P)" at bounding box center [325, 673] width 13 height 15
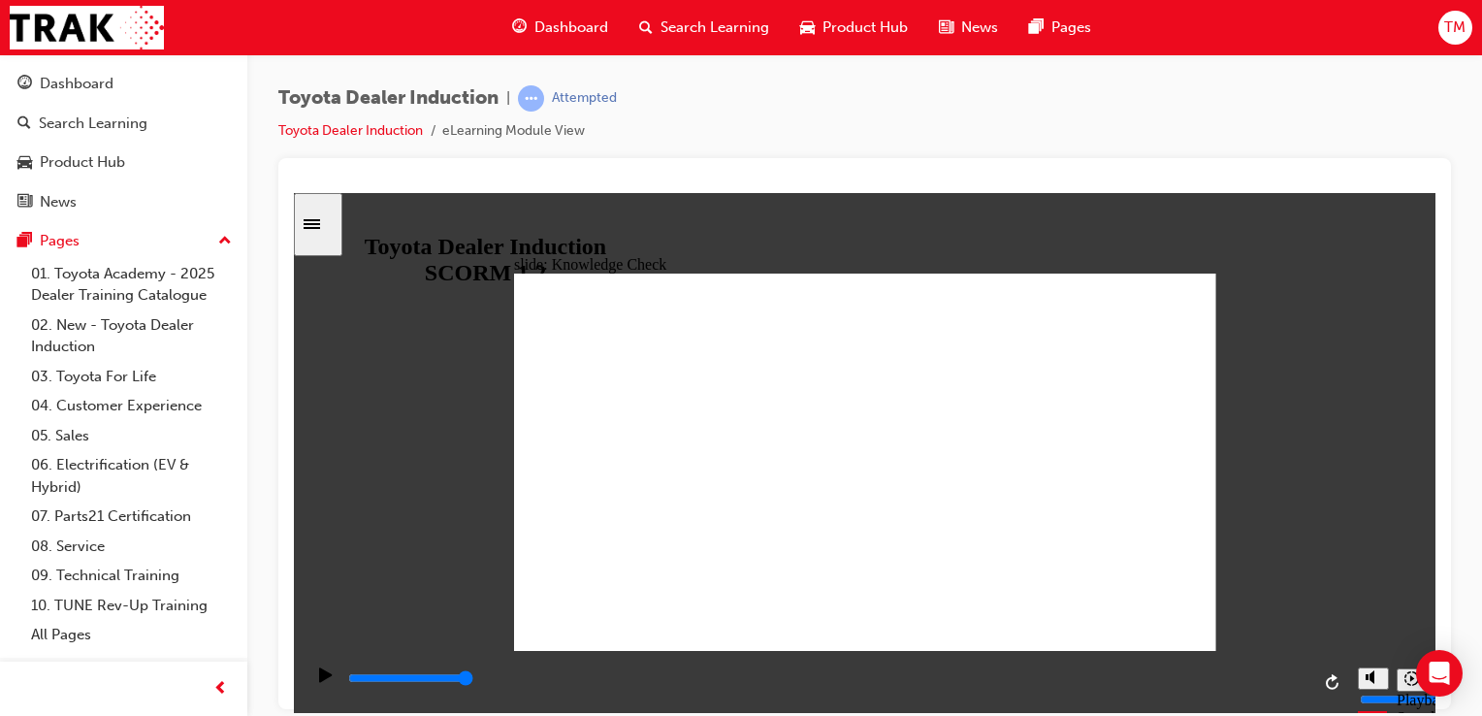
click at [341, 683] on div "playback controls" at bounding box center [826, 681] width 1045 height 63
click at [343, 685] on div "playback controls" at bounding box center [826, 681] width 1045 height 63
click at [357, 683] on div "playback controls" at bounding box center [827, 677] width 963 height 21
click at [319, 681] on icon "Play (Ctrl+Alt+P)" at bounding box center [325, 673] width 13 height 15
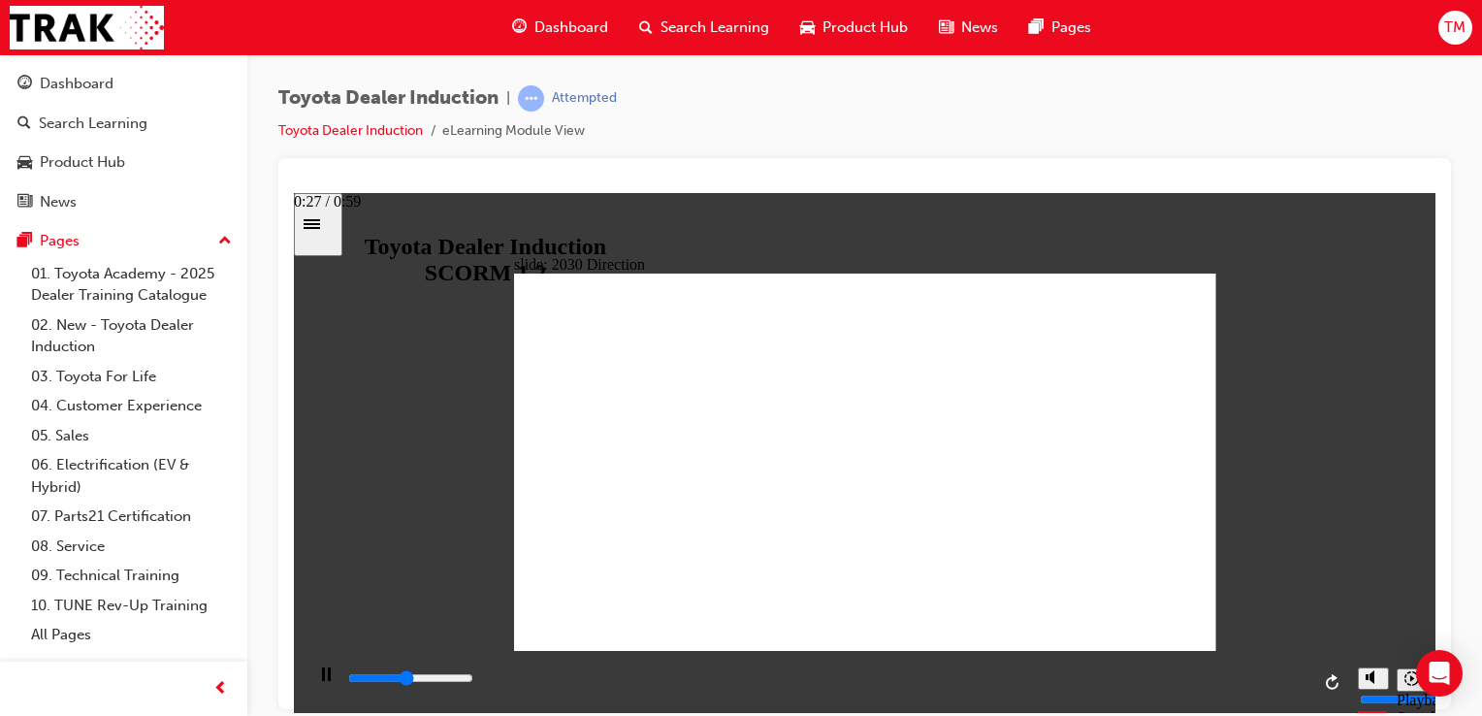
click at [791, 679] on div "playback controls" at bounding box center [827, 677] width 963 height 21
click at [304, 665] on button "Pause (Ctrl+Alt+P)" at bounding box center [320, 681] width 33 height 33
click at [319, 679] on icon "Play (Ctrl+Alt+P)" at bounding box center [325, 673] width 13 height 15
click at [311, 681] on div "Pause (Ctrl+Alt+P)" at bounding box center [325, 682] width 33 height 33
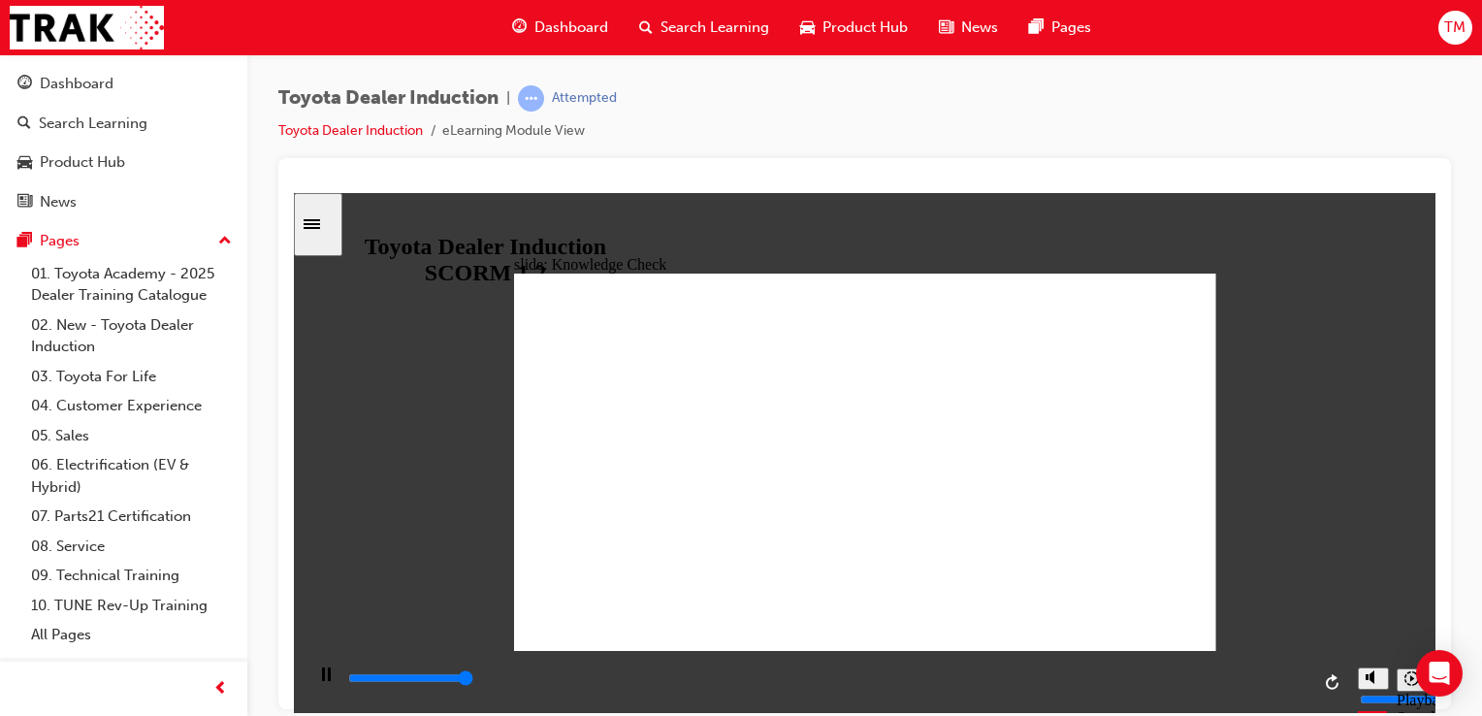
type input "5000"
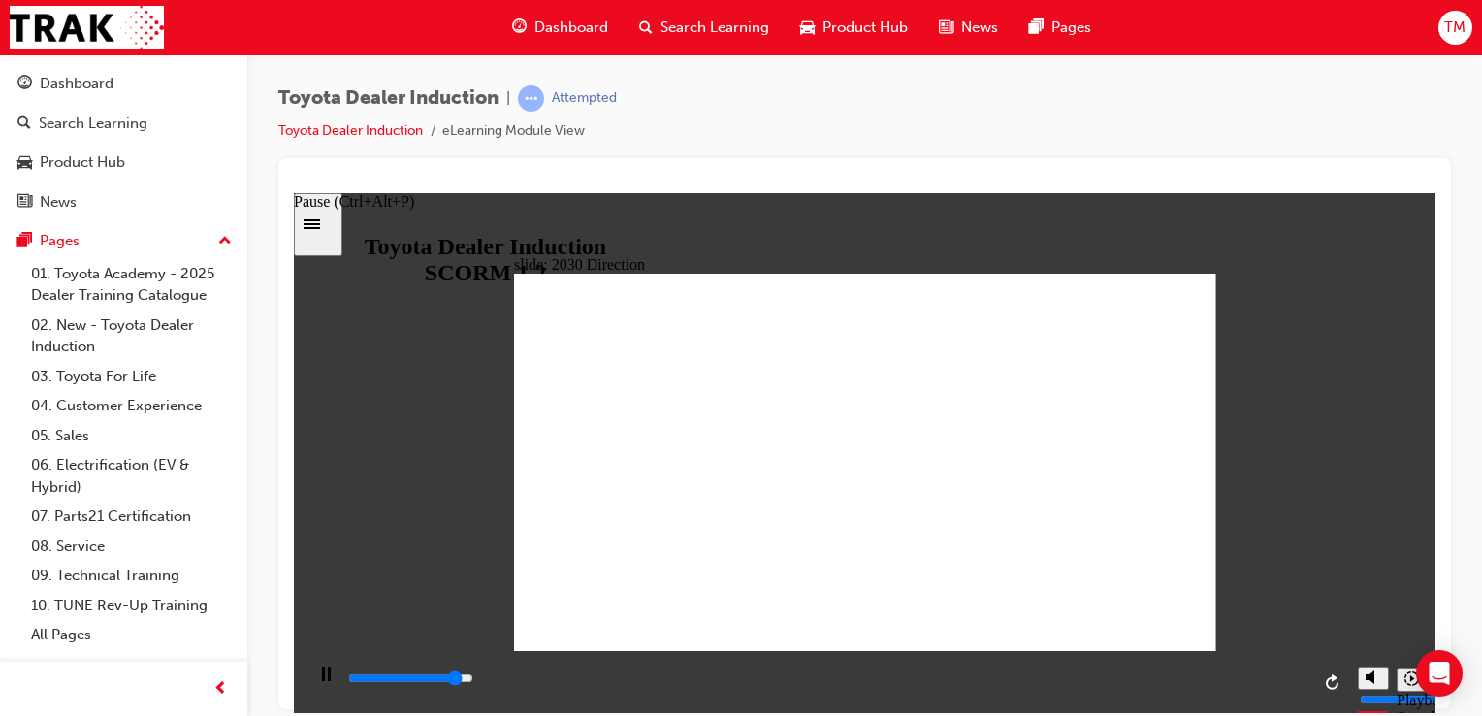
click at [328, 680] on rect "Pause (Ctrl+Alt+P)" at bounding box center [329, 673] width 3 height 14
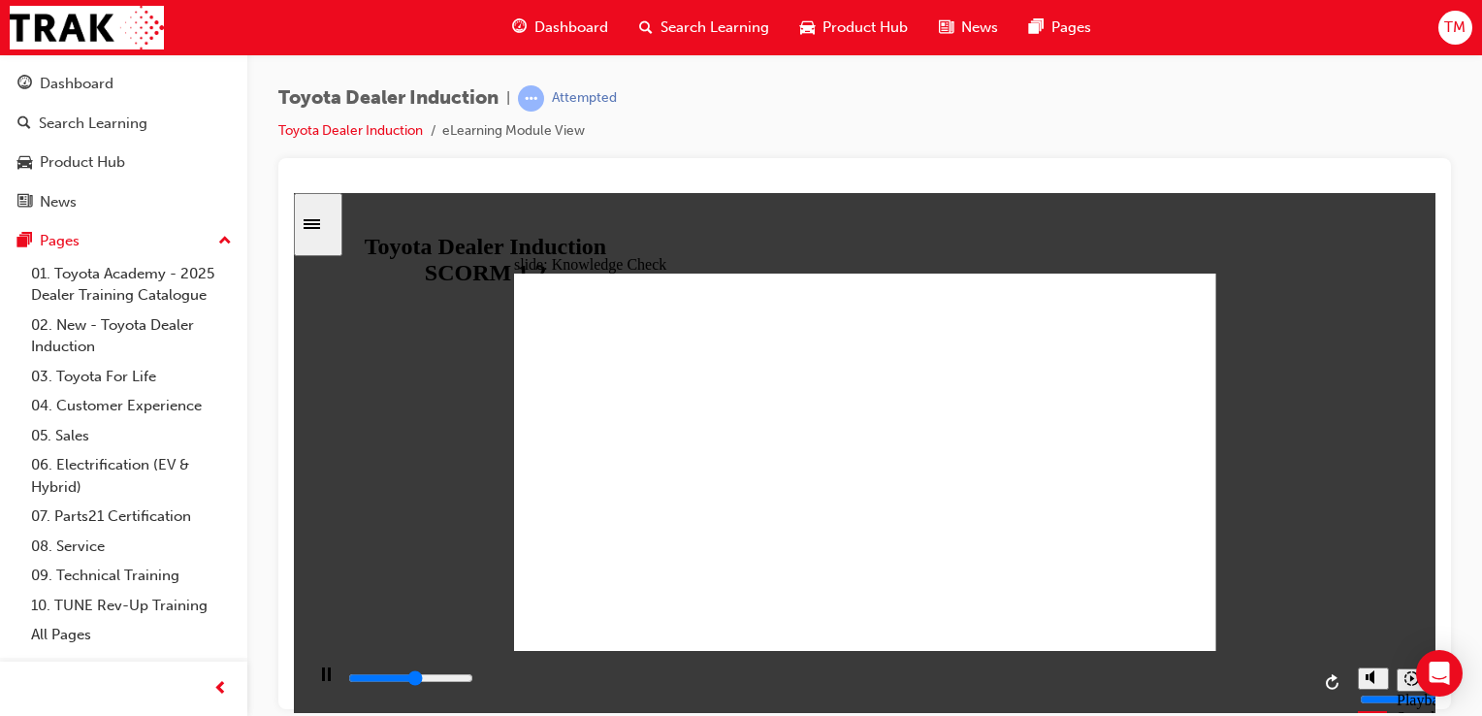
type input "200"
